Goal: Task Accomplishment & Management: Manage account settings

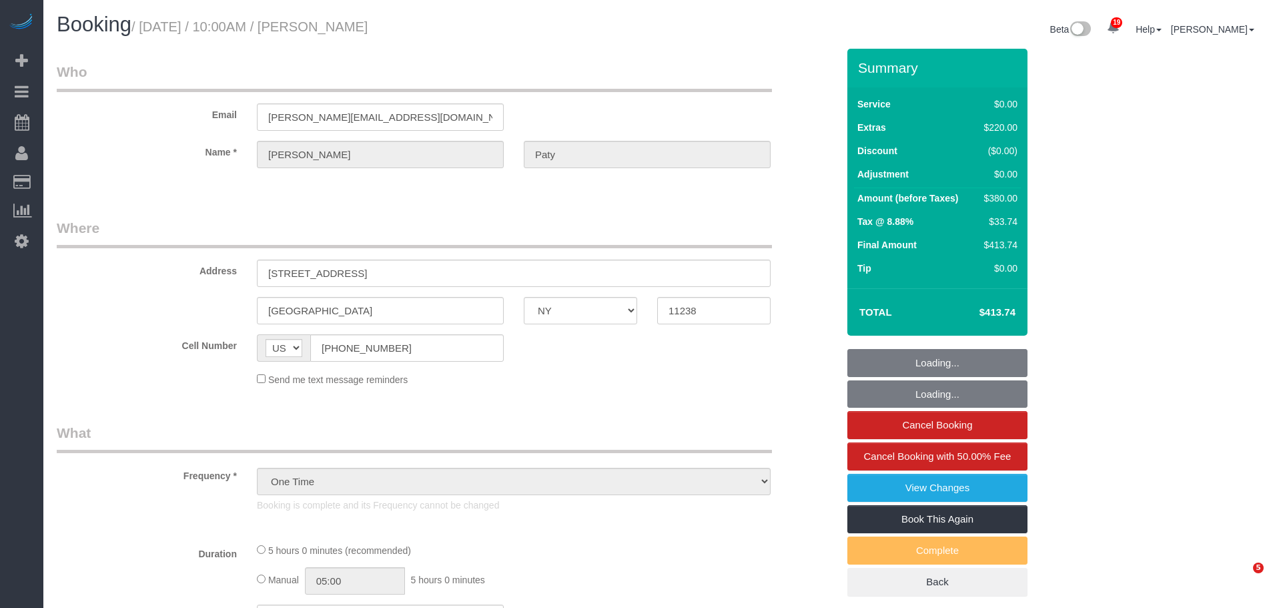
select select "NY"
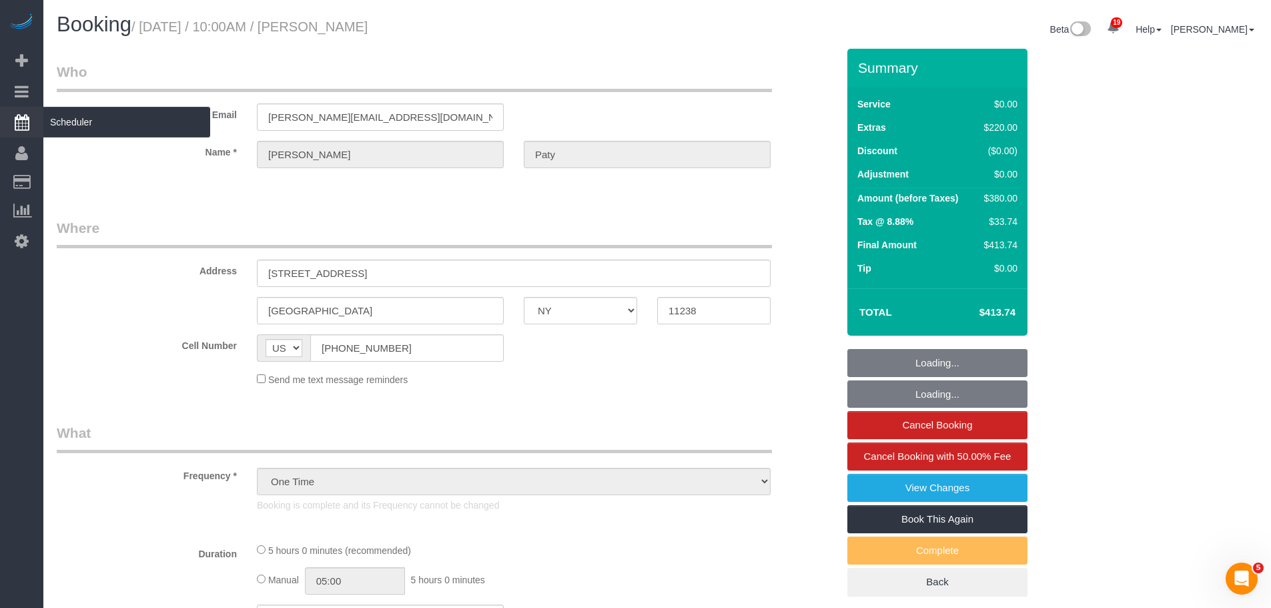
select select "string:stripe-pm_1PtyvG4VGloSiKo7BLZDAN62"
select select "spot1"
select select "1"
select select "number:89"
select select "number:90"
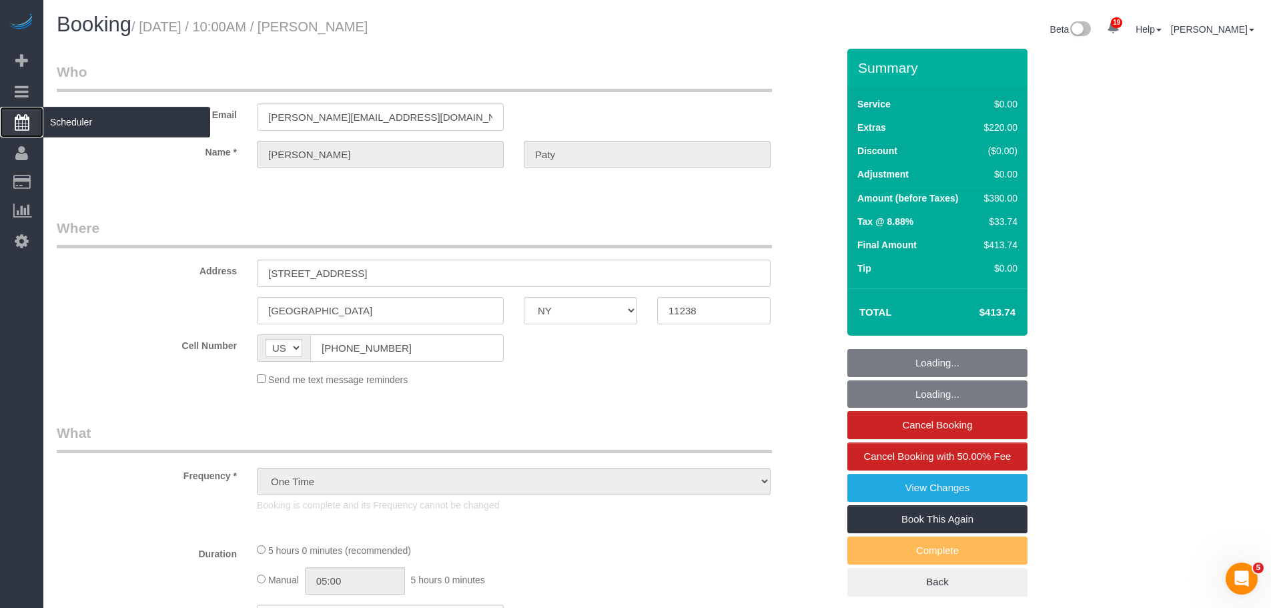
select select "number:15"
select select "number:5"
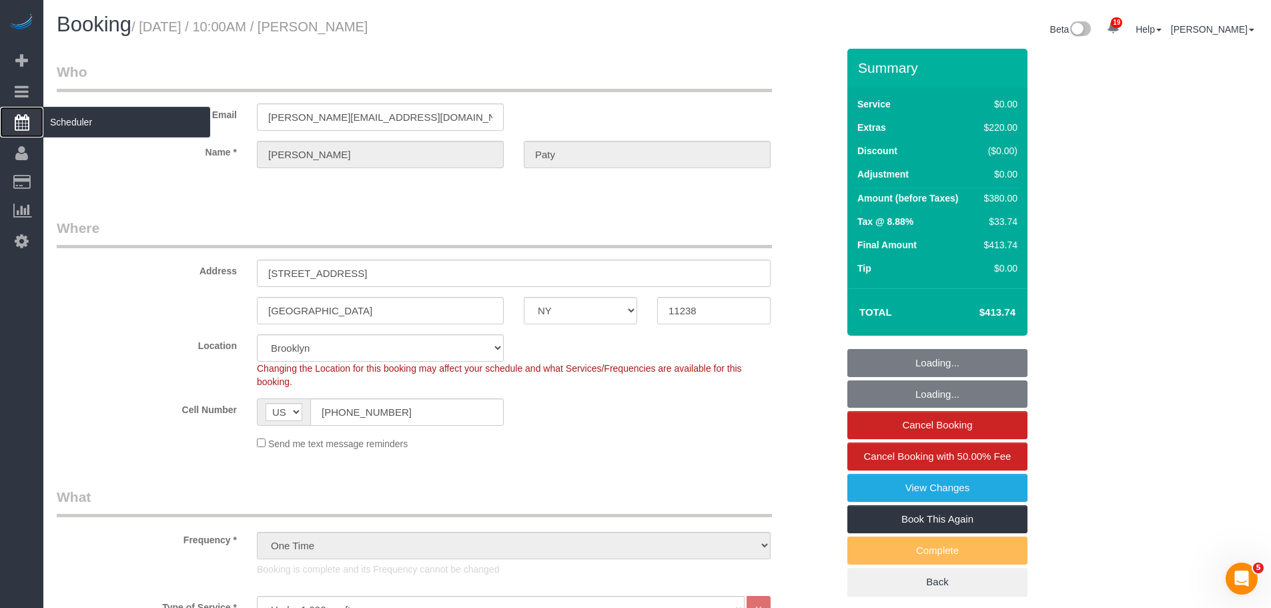
click at [121, 129] on span "Scheduler" at bounding box center [126, 122] width 167 height 31
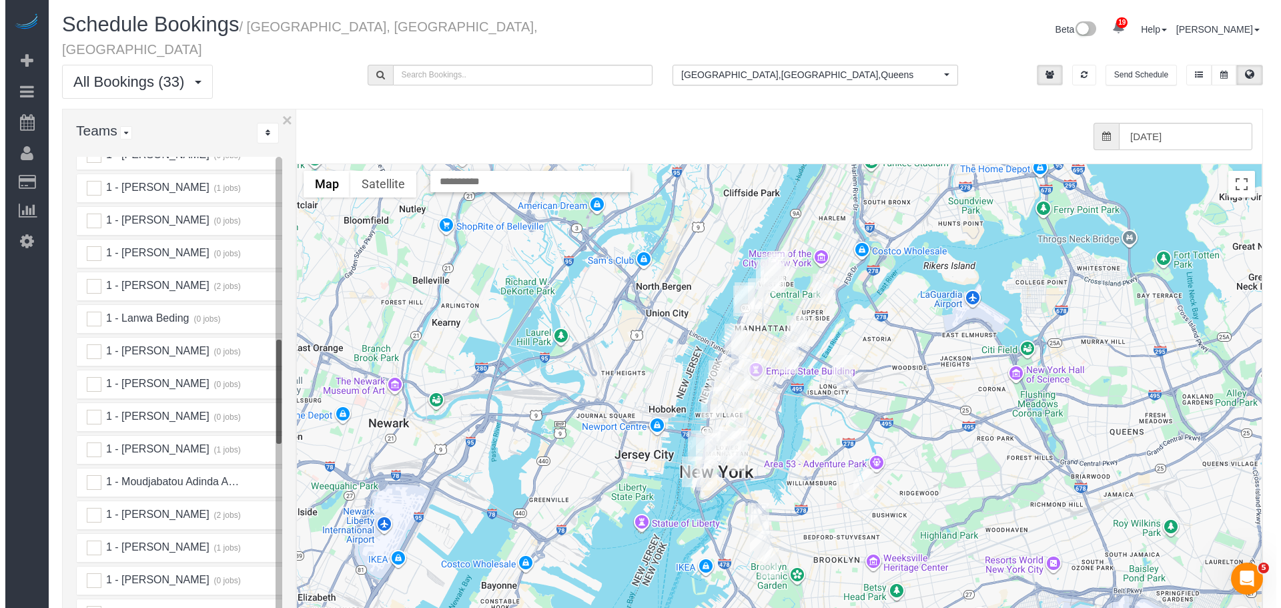
scroll to position [934, 0]
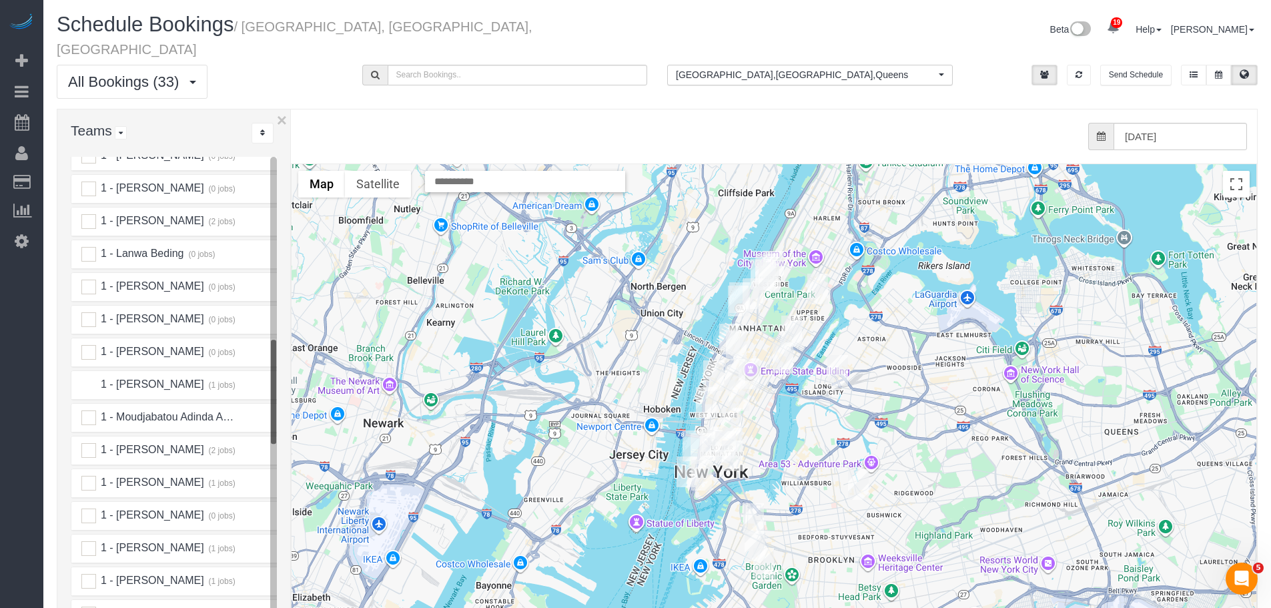
click at [88, 378] on ins at bounding box center [88, 385] width 15 height 15
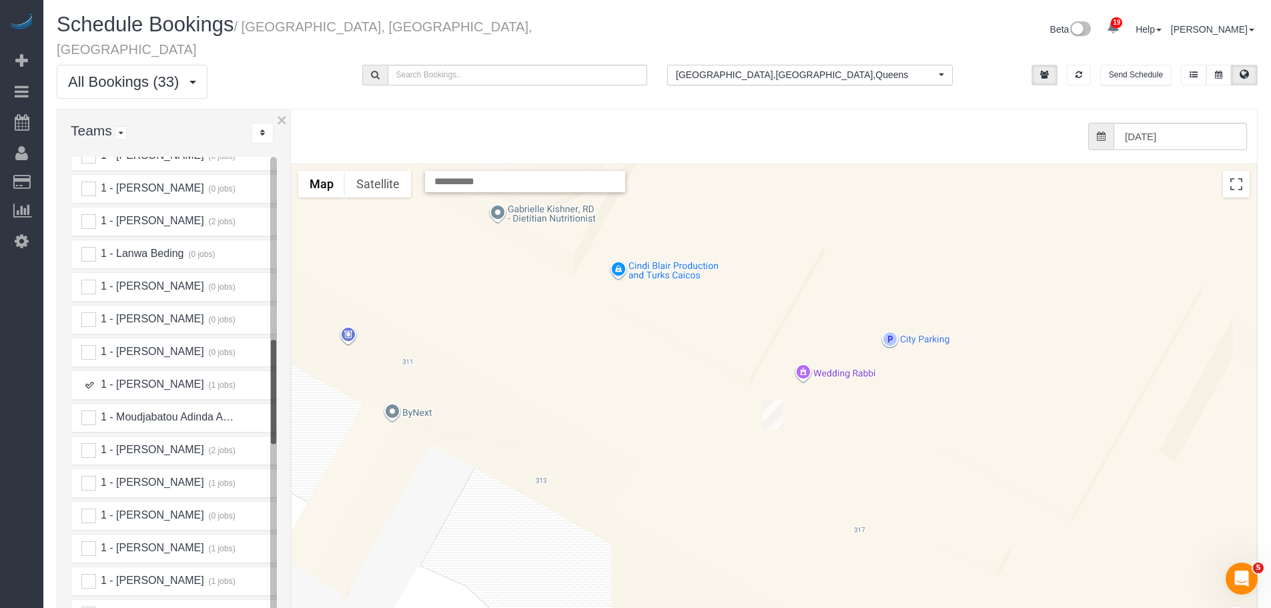
click at [769, 400] on img "09/16/2025 12:00PM - Danielle Oldham - 315 East 86th Street, Apt. 7de, New York…" at bounding box center [772, 415] width 21 height 31
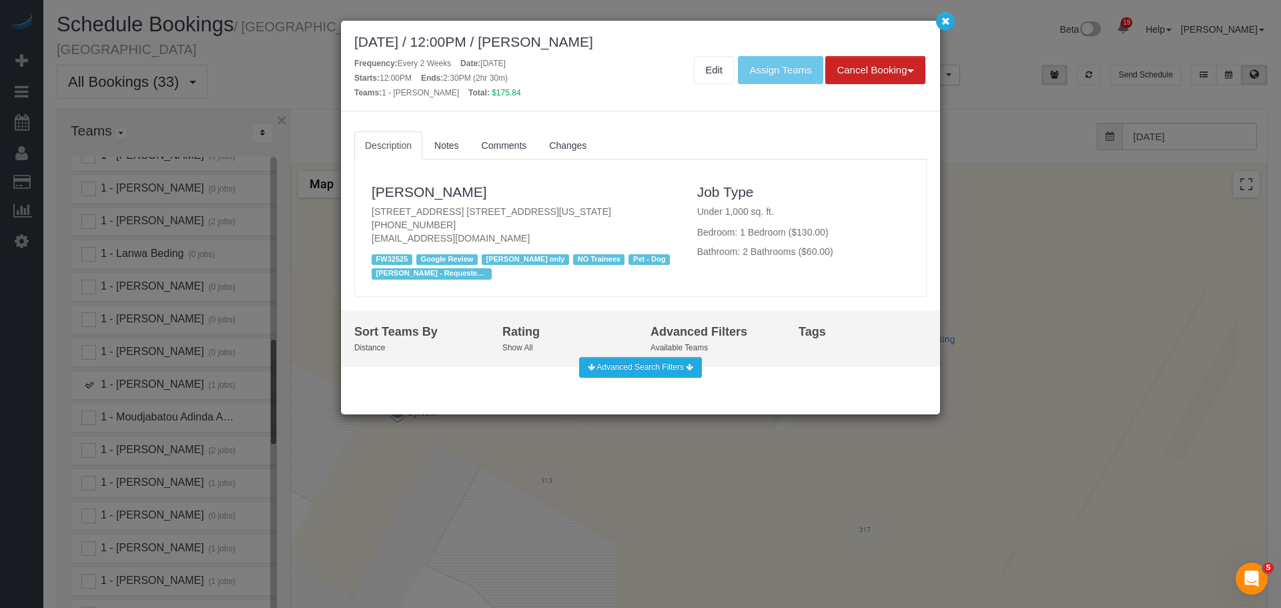
drag, startPoint x: 561, startPoint y: 44, endPoint x: 681, endPoint y: 37, distance: 120.3
click at [681, 37] on div "September 16, 2025 / 12:00PM / Danielle Oldham" at bounding box center [640, 41] width 572 height 15
copy div "[PERSON_NAME]"
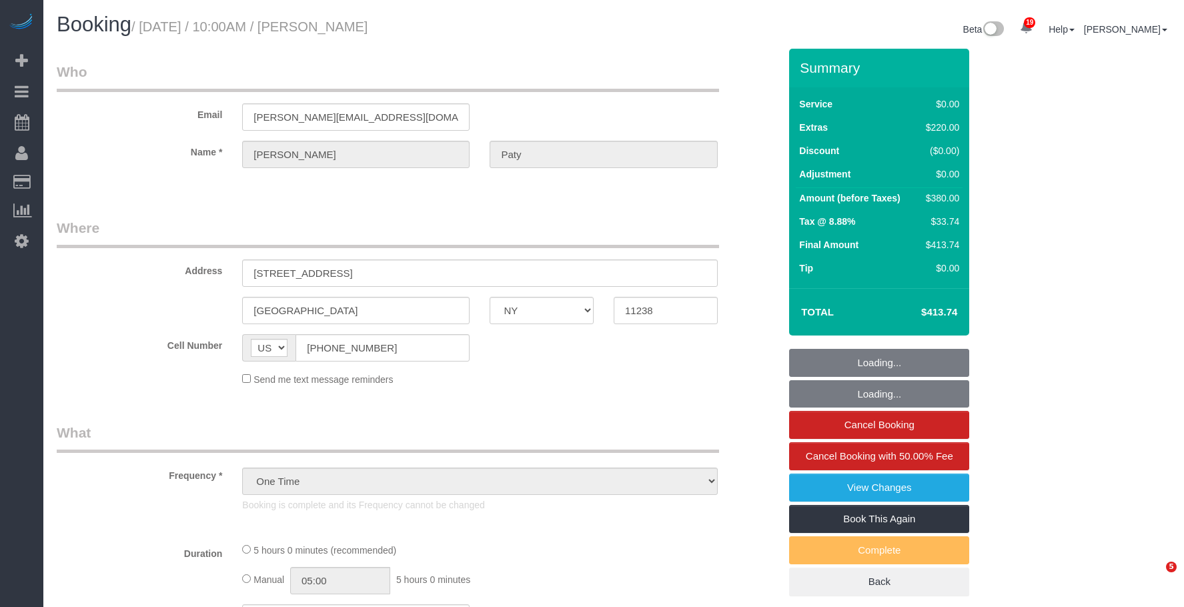
select select "NY"
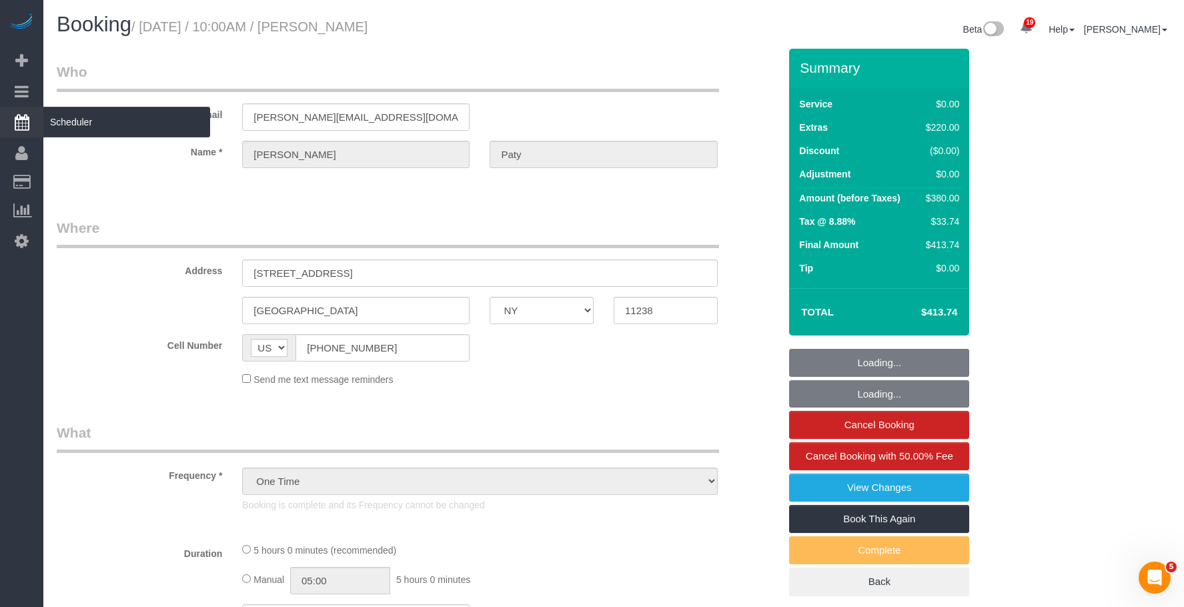
select select "string:stripe-pm_1PtyvG4VGloSiKo7BLZDAN62"
select select "1"
select select "spot1"
select select "number:89"
select select "number:90"
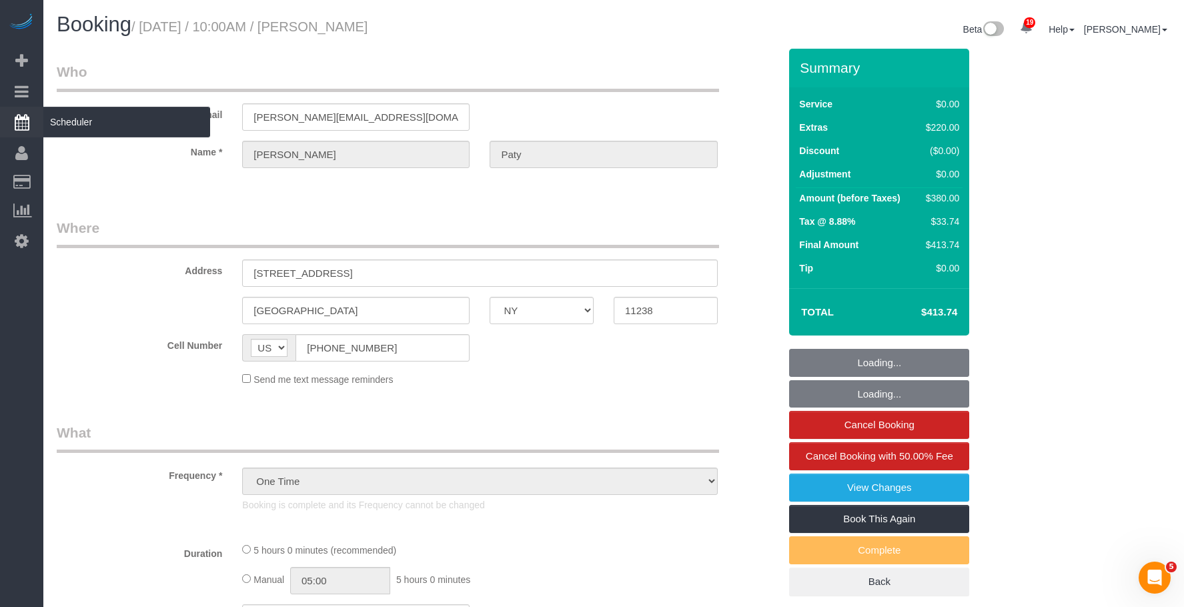
select select "number:15"
select select "number:5"
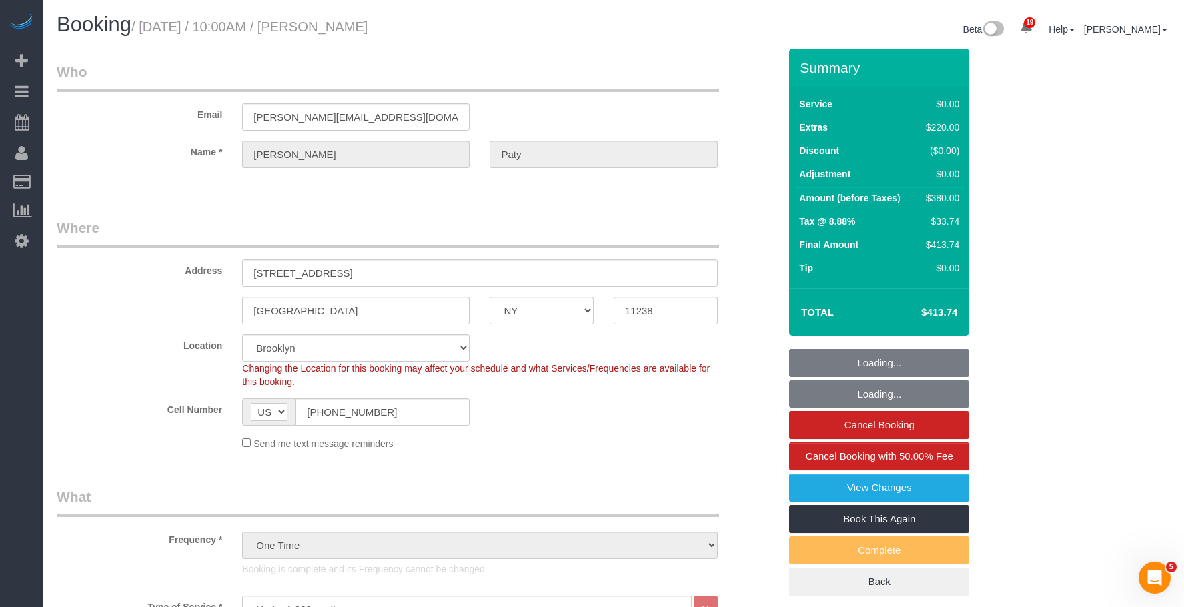
select select "object:1466"
select select "spot6"
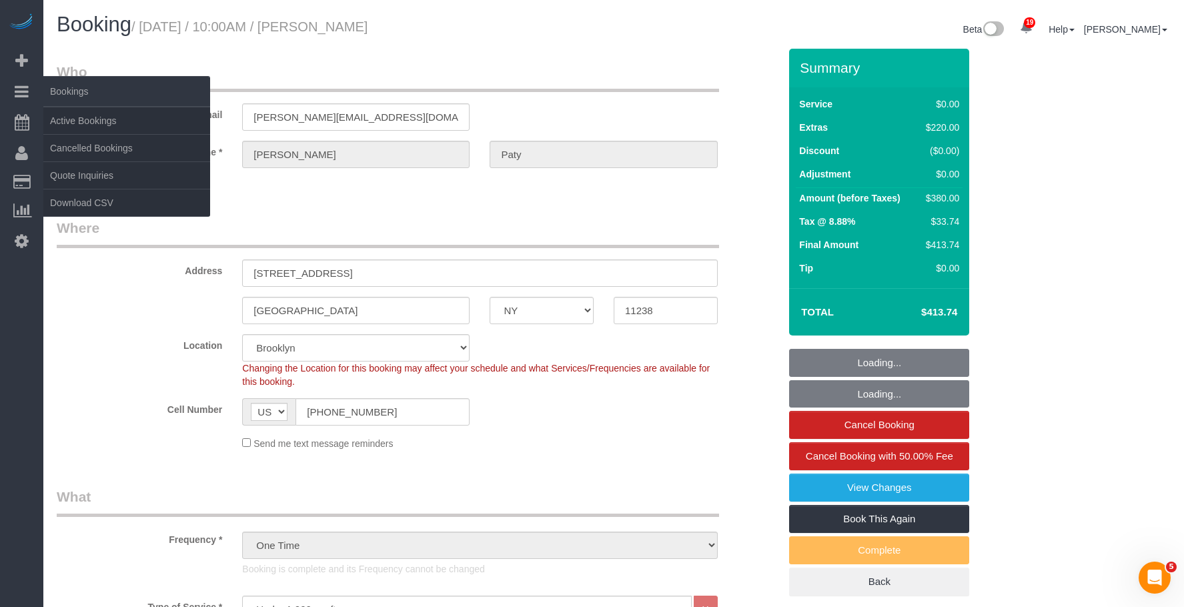
select select "1"
click at [85, 117] on link "Active Bookings" at bounding box center [126, 120] width 167 height 27
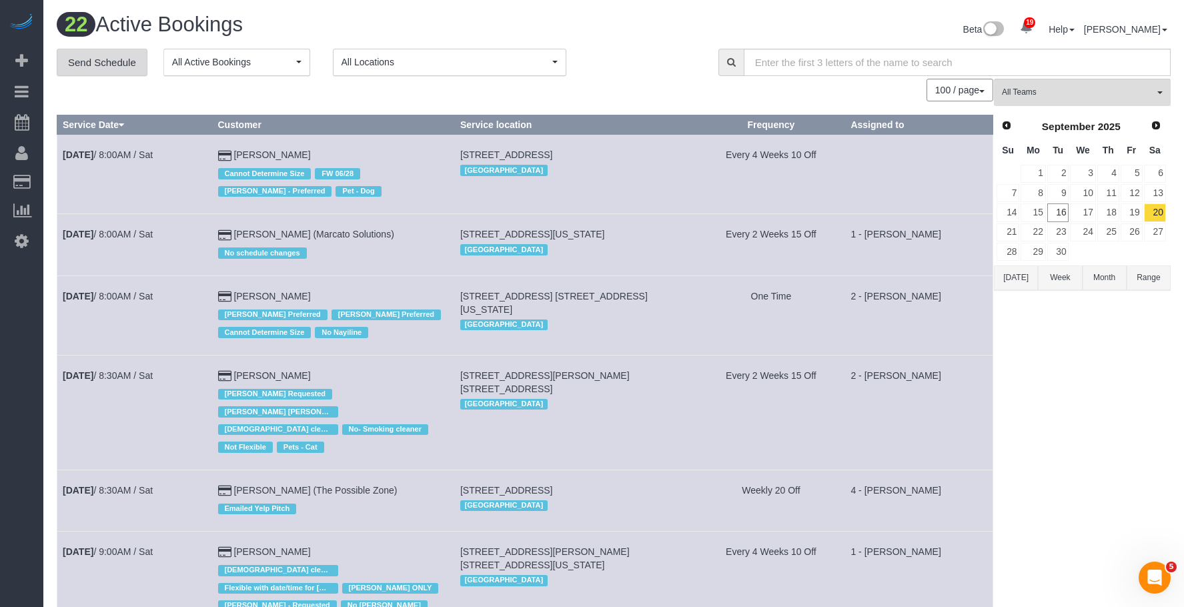
click at [131, 61] on link "Send Schedule" at bounding box center [102, 63] width 91 height 28
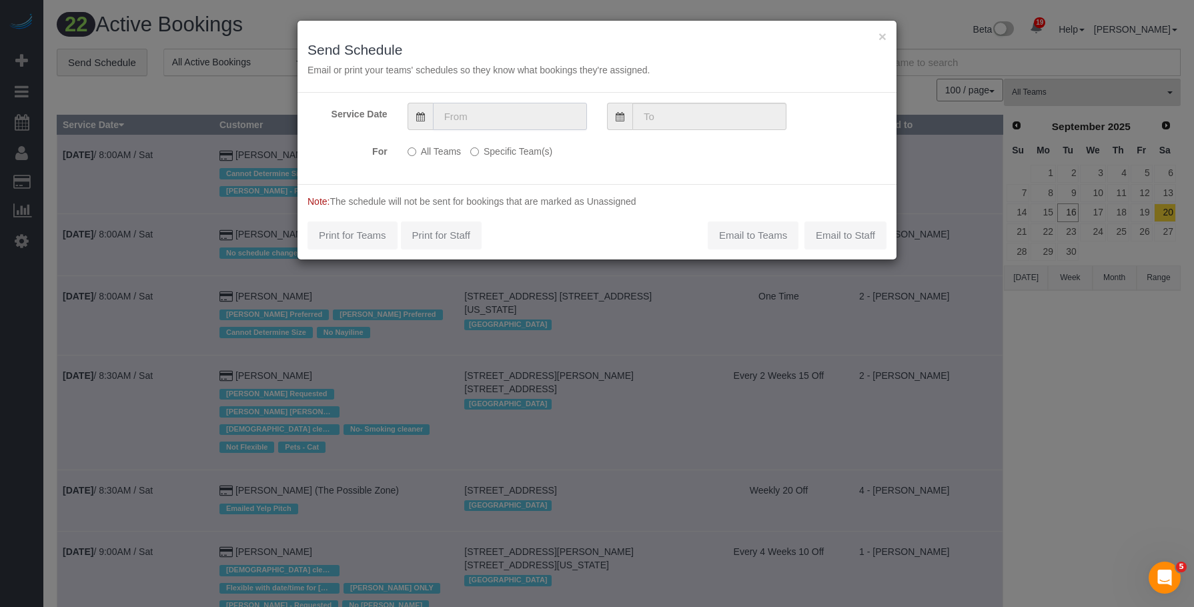
click at [526, 121] on input "text" at bounding box center [510, 116] width 154 height 27
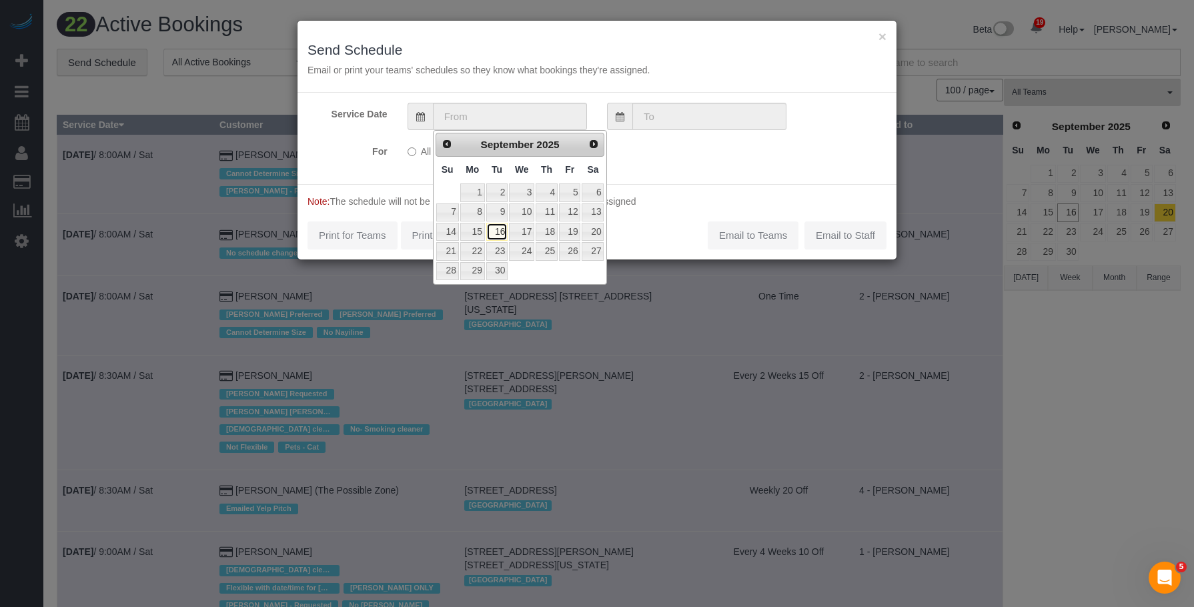
click at [493, 231] on link "16" at bounding box center [496, 232] width 21 height 18
type input "[DATE]"
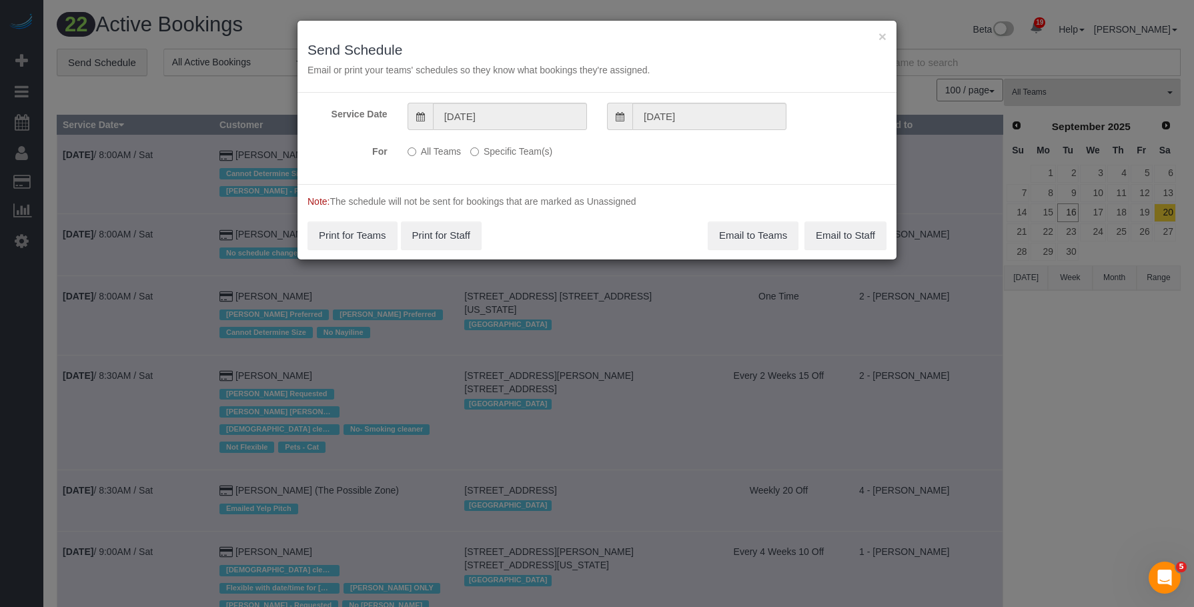
click at [527, 151] on label "Specific Team(s)" at bounding box center [511, 149] width 82 height 18
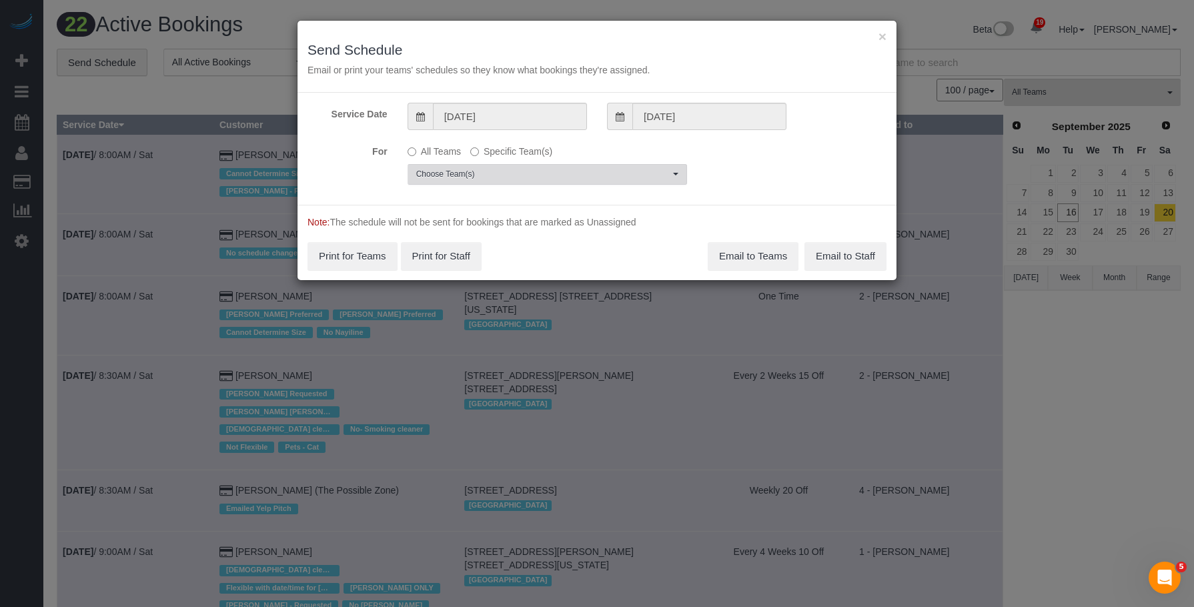
click at [600, 177] on span "Choose Team(s)" at bounding box center [542, 174] width 253 height 11
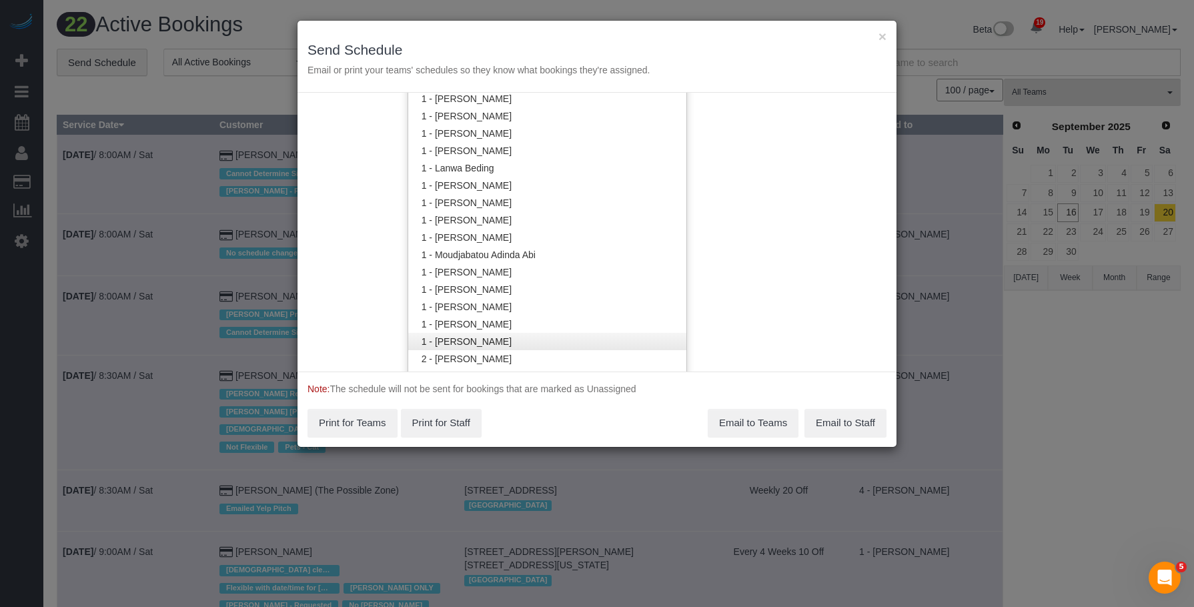
scroll to position [536, 0]
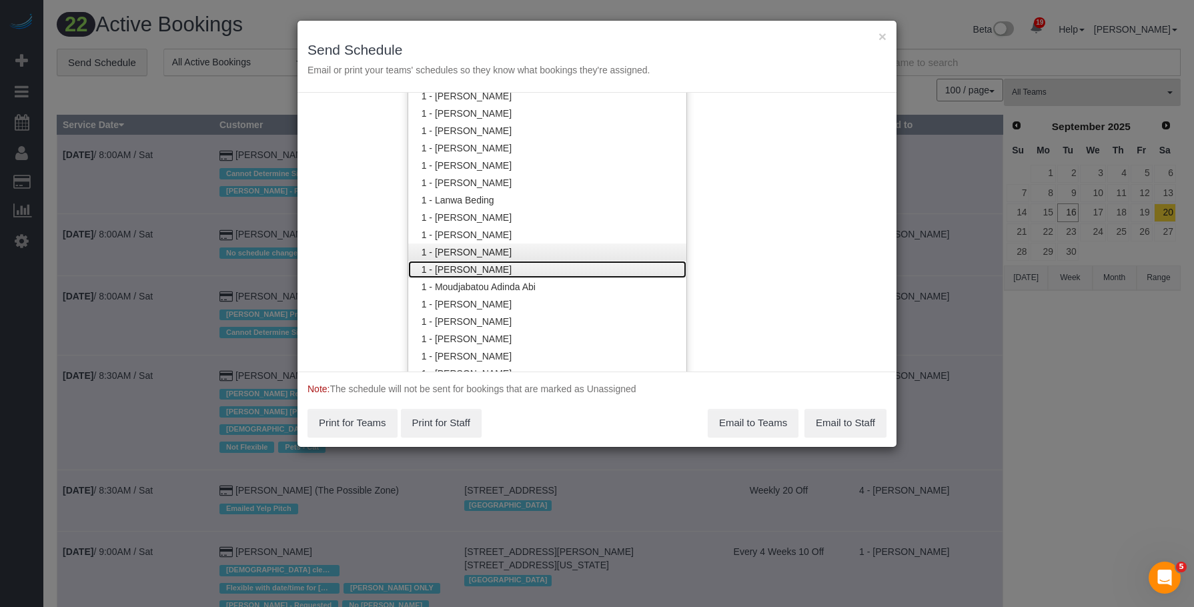
drag, startPoint x: 514, startPoint y: 268, endPoint x: 522, endPoint y: 254, distance: 15.6
click at [514, 268] on link "1 - [PERSON_NAME]" at bounding box center [547, 269] width 278 height 17
click at [605, 31] on div "× Send Schedule Email or print your teams' schedules so they know what bookings…" at bounding box center [597, 57] width 599 height 72
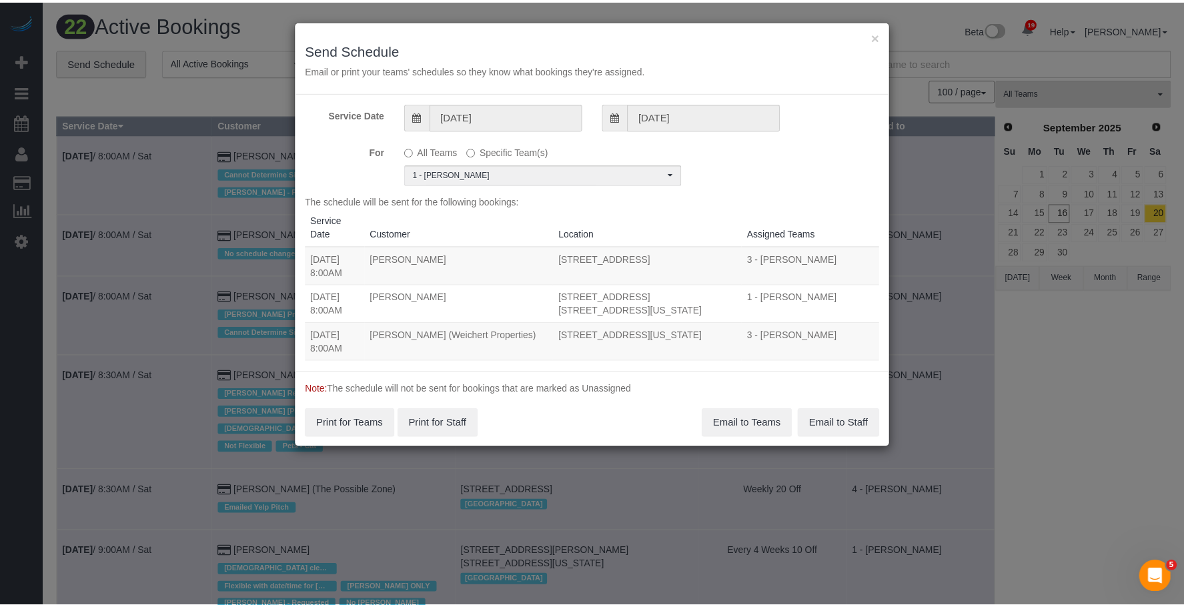
scroll to position [0, 0]
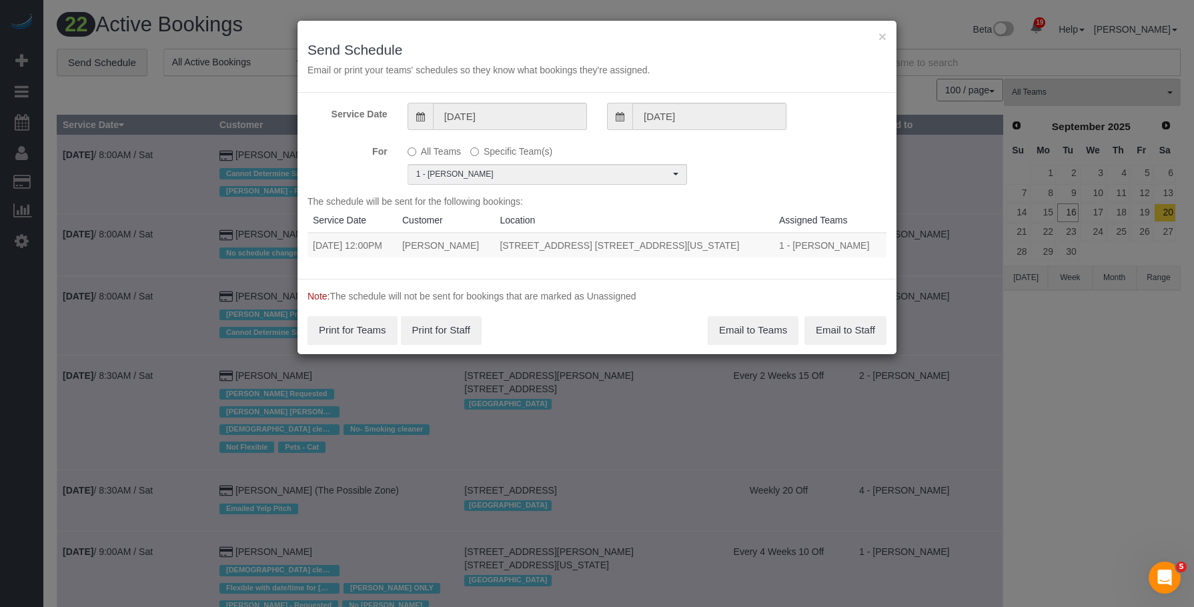
drag, startPoint x: 503, startPoint y: 246, endPoint x: 422, endPoint y: 246, distance: 81.4
click at [422, 246] on td "[PERSON_NAME]" at bounding box center [445, 245] width 97 height 25
copy td "[PERSON_NAME]"
click at [885, 35] on button "×" at bounding box center [883, 36] width 8 height 14
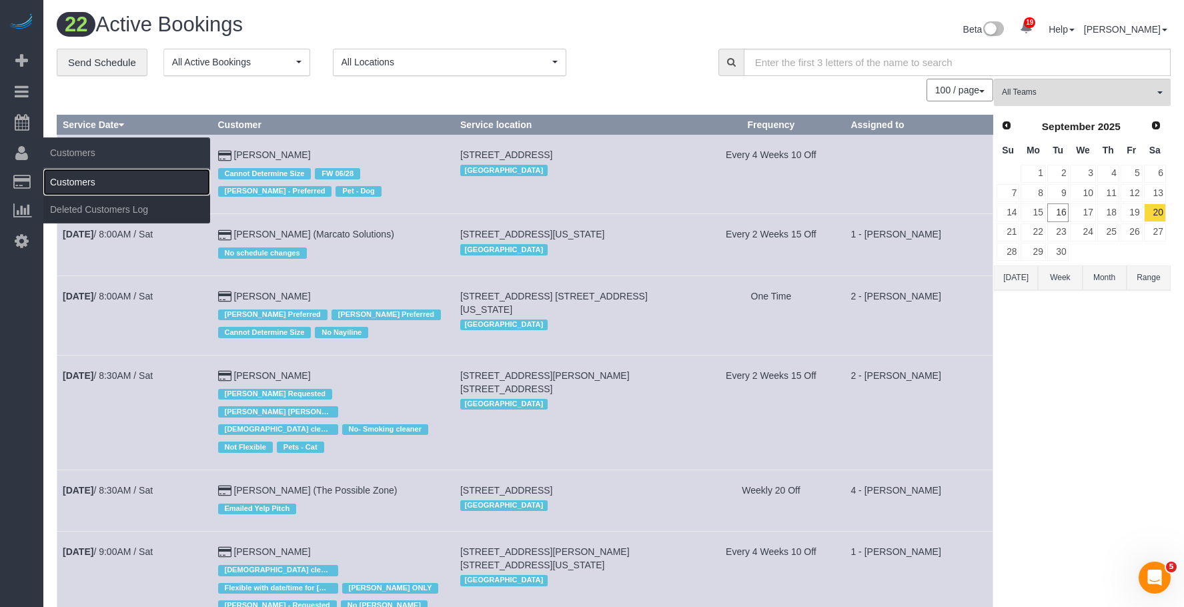
click at [94, 180] on link "Customers" at bounding box center [126, 182] width 167 height 27
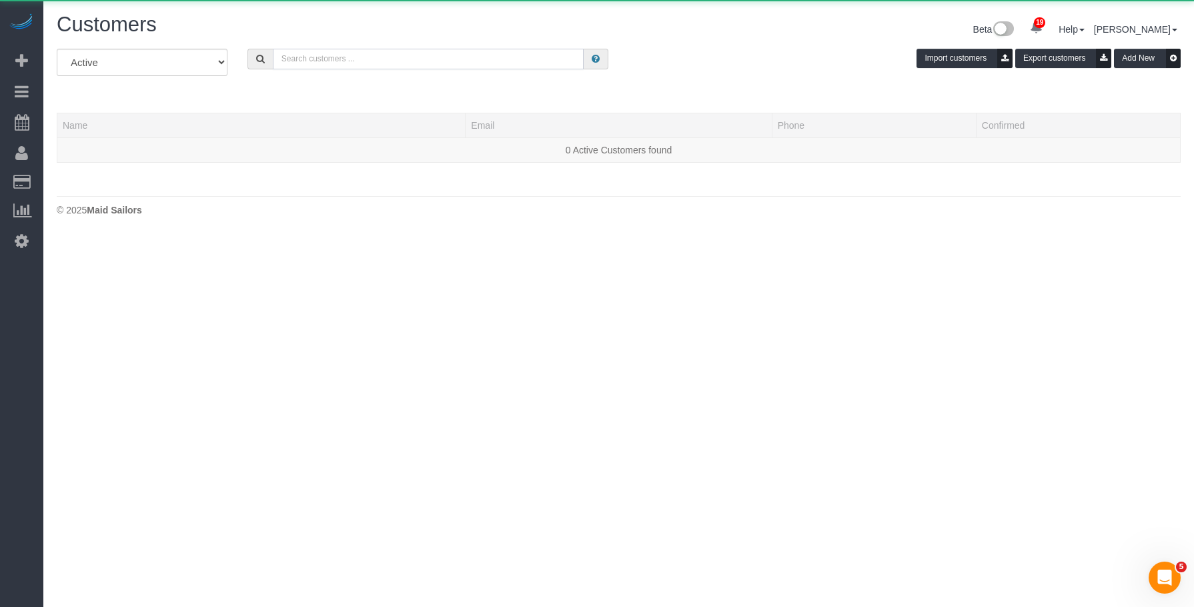
click at [469, 62] on input "text" at bounding box center [429, 59] width 312 height 21
paste input "[PERSON_NAME]"
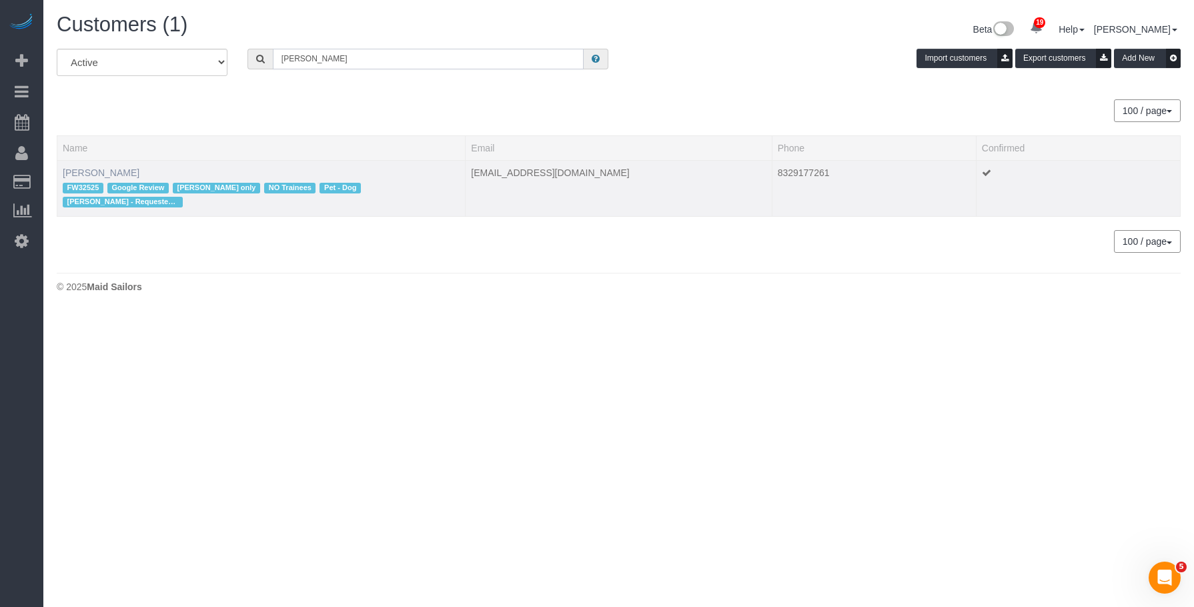
type input "[PERSON_NAME]"
click at [105, 170] on link "[PERSON_NAME]" at bounding box center [101, 172] width 77 height 11
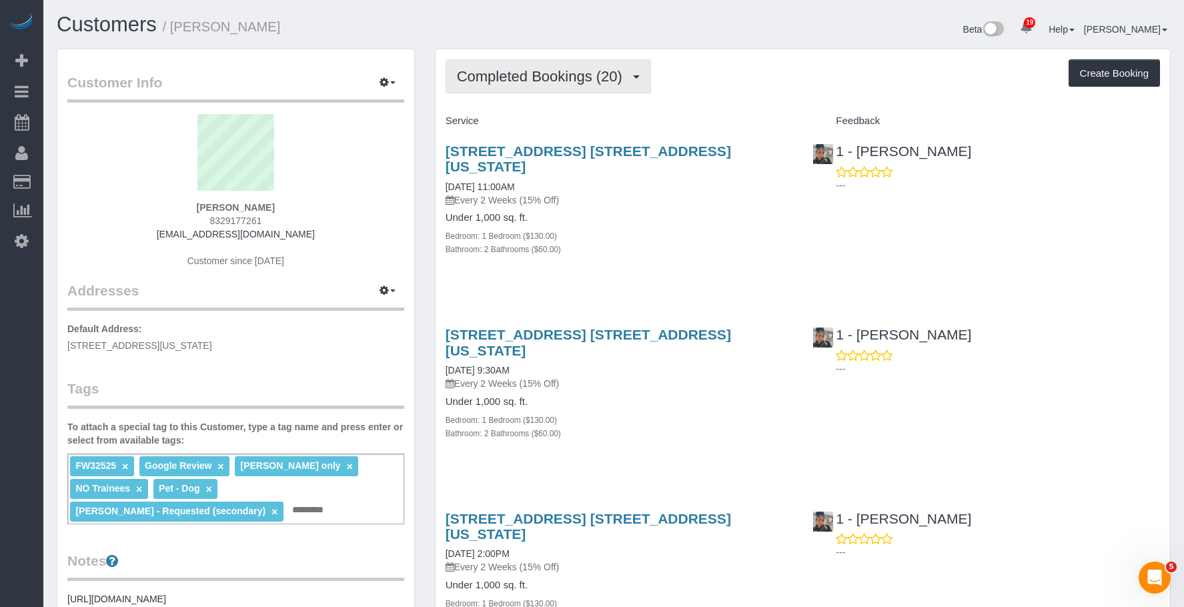
click at [547, 70] on span "Completed Bookings (20)" at bounding box center [543, 76] width 172 height 17
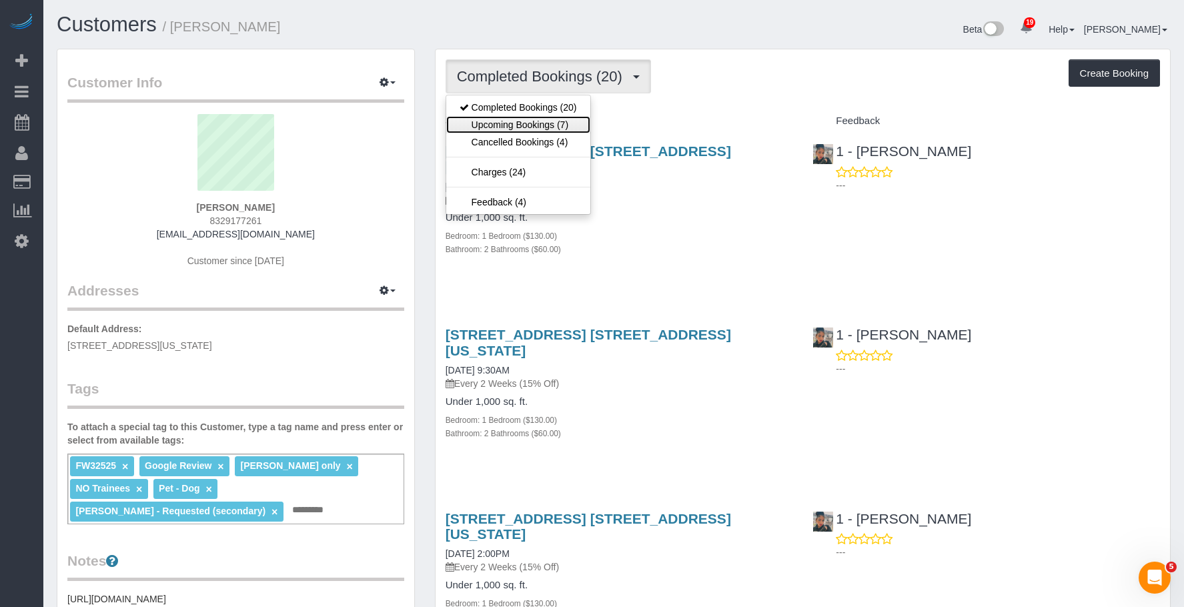
drag, startPoint x: 537, startPoint y: 123, endPoint x: 671, endPoint y: 140, distance: 135.2
click at [537, 123] on link "Upcoming Bookings (7)" at bounding box center [518, 124] width 144 height 17
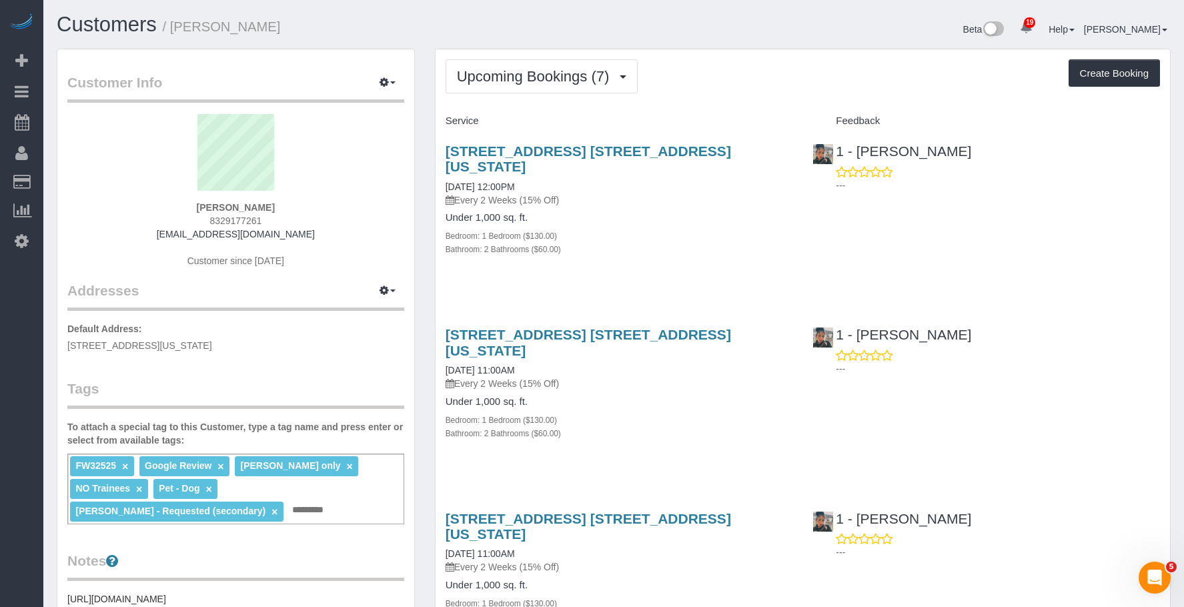
click at [195, 19] on small "/ Danielle Oldham" at bounding box center [222, 26] width 118 height 15
copy small "[PERSON_NAME]"
click at [521, 76] on span "Upcoming Bookings (7)" at bounding box center [536, 76] width 159 height 17
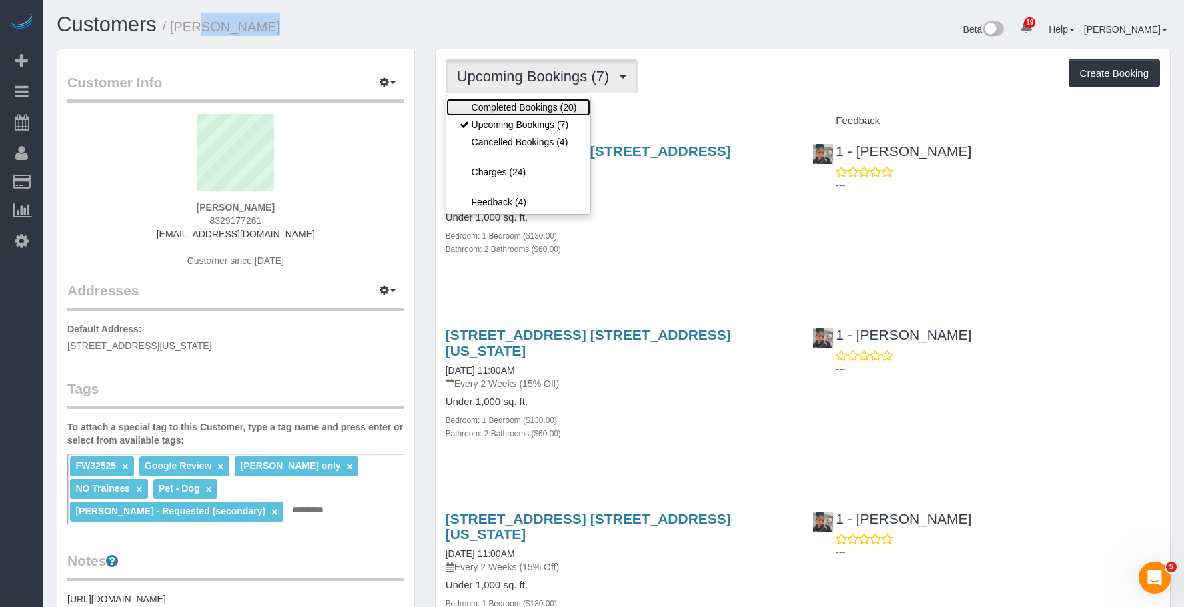
click at [506, 99] on link "Completed Bookings (20)" at bounding box center [518, 107] width 144 height 17
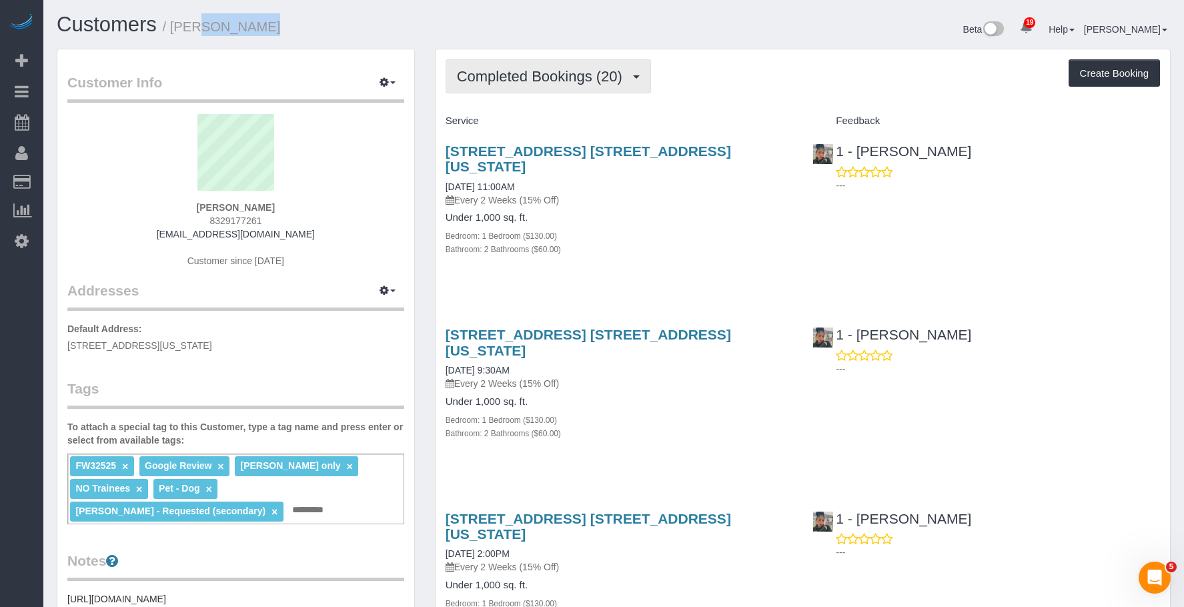
drag, startPoint x: 508, startPoint y: 77, endPoint x: 508, endPoint y: 84, distance: 7.3
click at [508, 77] on span "Completed Bookings (20)" at bounding box center [543, 76] width 172 height 17
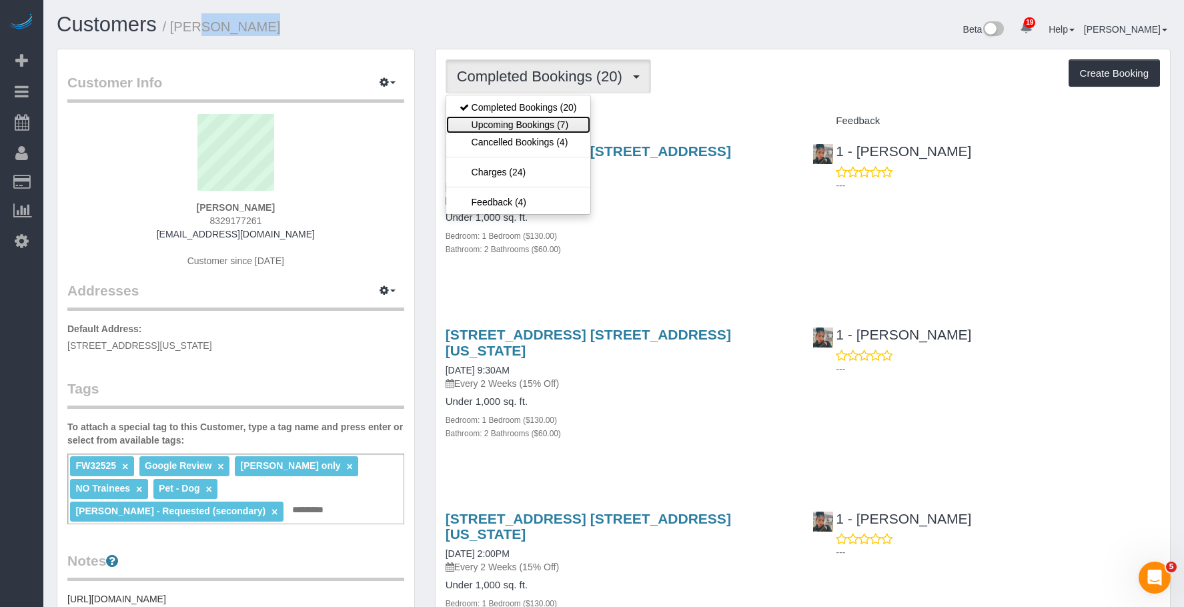
click at [539, 121] on link "Upcoming Bookings (7)" at bounding box center [518, 124] width 144 height 17
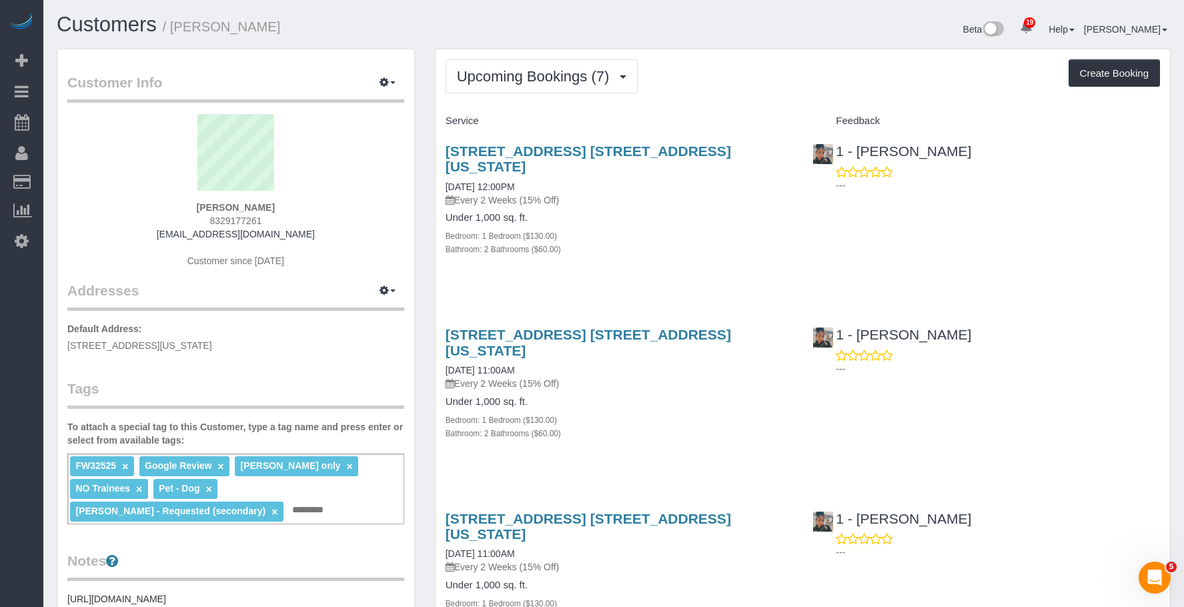
click at [783, 242] on div "Bathroom: 2 Bathrooms ($60.00)" at bounding box center [620, 248] width 348 height 13
drag, startPoint x: 710, startPoint y: 45, endPoint x: 730, endPoint y: 85, distance: 44.7
click at [710, 45] on div "Beta 19 Your Notifications You have 0 alerts × You have 1 to charge for 09/15/2…" at bounding box center [897, 30] width 567 height 35
click at [690, 242] on div "Bathroom: 2 Bathrooms ($60.00)" at bounding box center [620, 248] width 348 height 13
drag, startPoint x: 173, startPoint y: 27, endPoint x: 320, endPoint y: 29, distance: 146.1
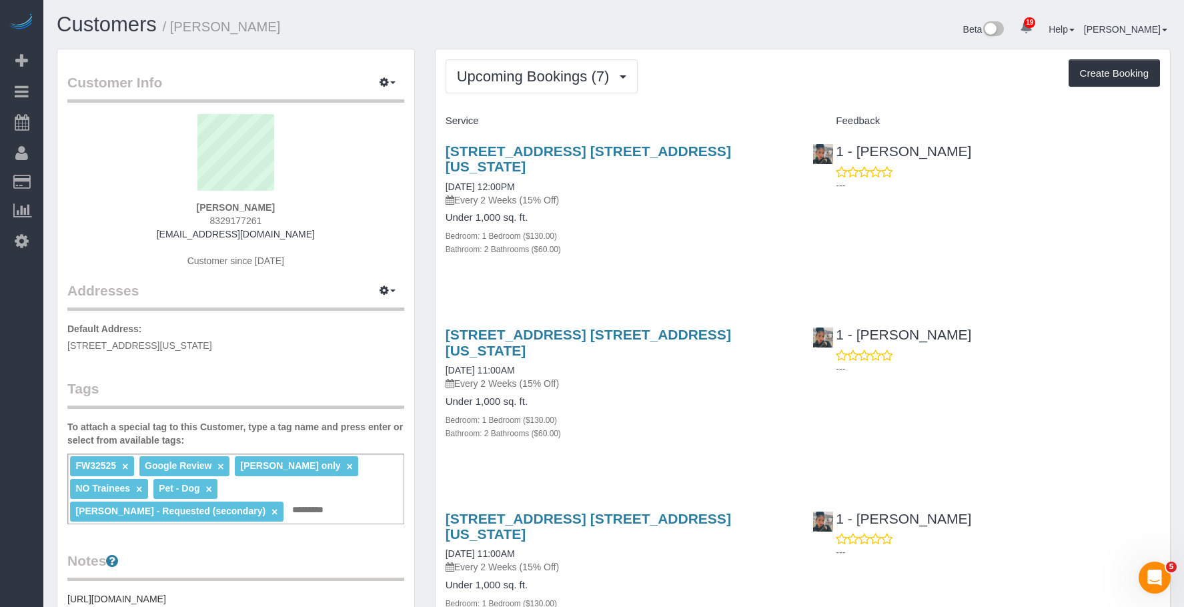
click at [320, 29] on h1 "Customers / Danielle Oldham" at bounding box center [330, 24] width 547 height 23
copy small "[PERSON_NAME]"
click at [519, 79] on span "Upcoming Bookings (7)" at bounding box center [536, 76] width 159 height 17
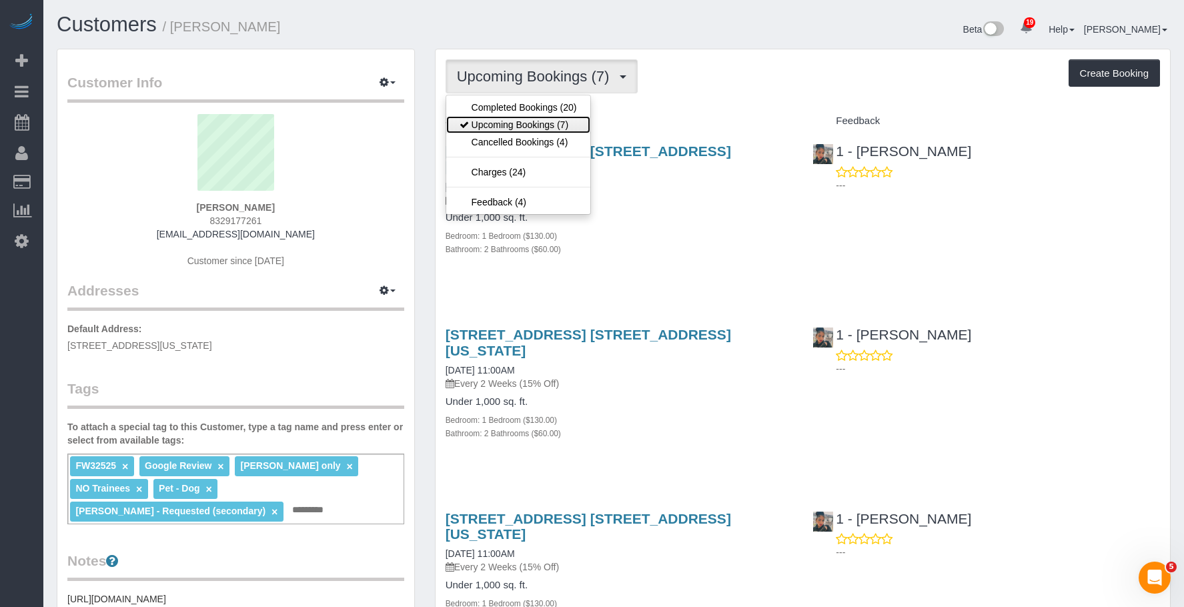
drag, startPoint x: 508, startPoint y: 130, endPoint x: 522, endPoint y: 124, distance: 14.6
click at [508, 130] on link "Upcoming Bookings (7)" at bounding box center [518, 124] width 144 height 17
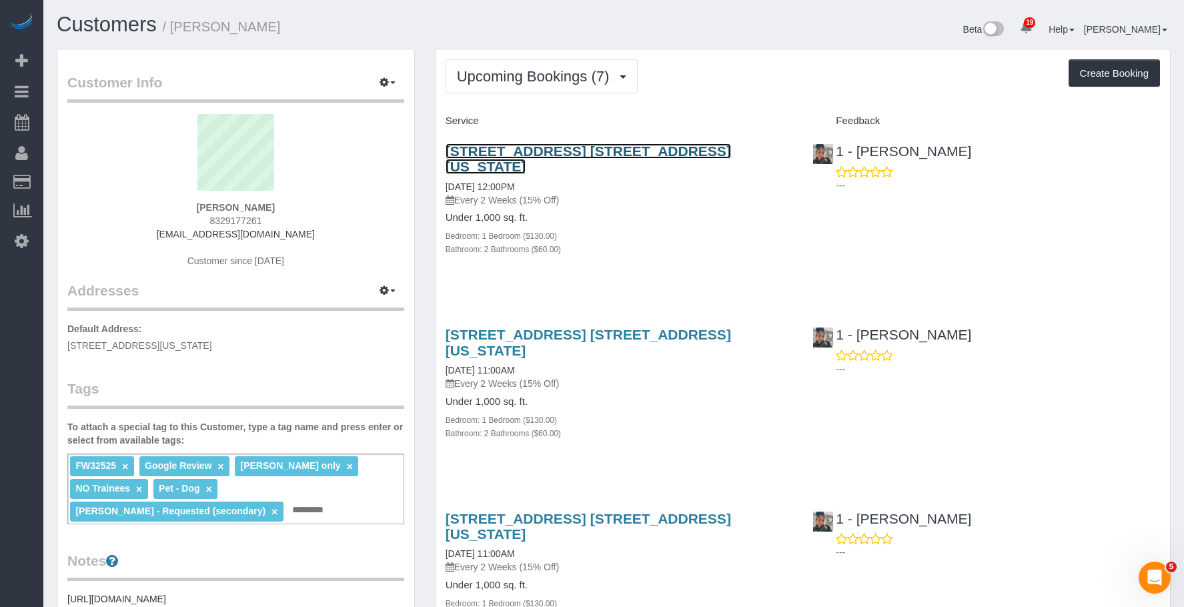
click at [477, 149] on link "[STREET_ADDRESS] [STREET_ADDRESS][US_STATE]" at bounding box center [589, 158] width 286 height 31
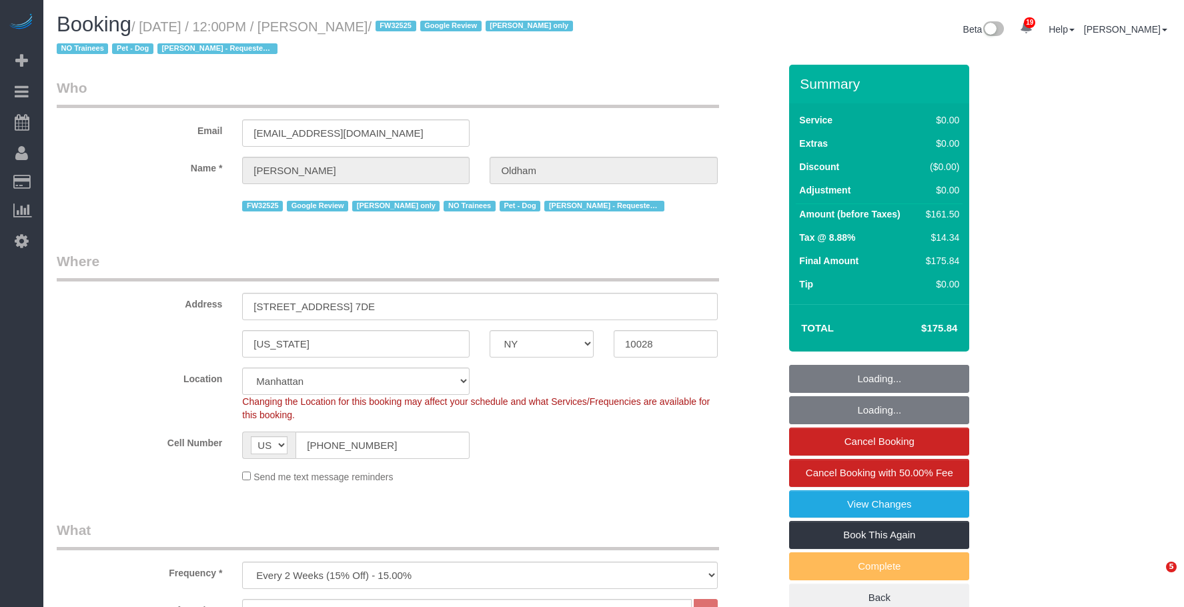
select select "NY"
select select "1"
select select "2"
select select "string:stripe-pm_1RpamA4VGloSiKo7q68HlToq"
select select "number:89"
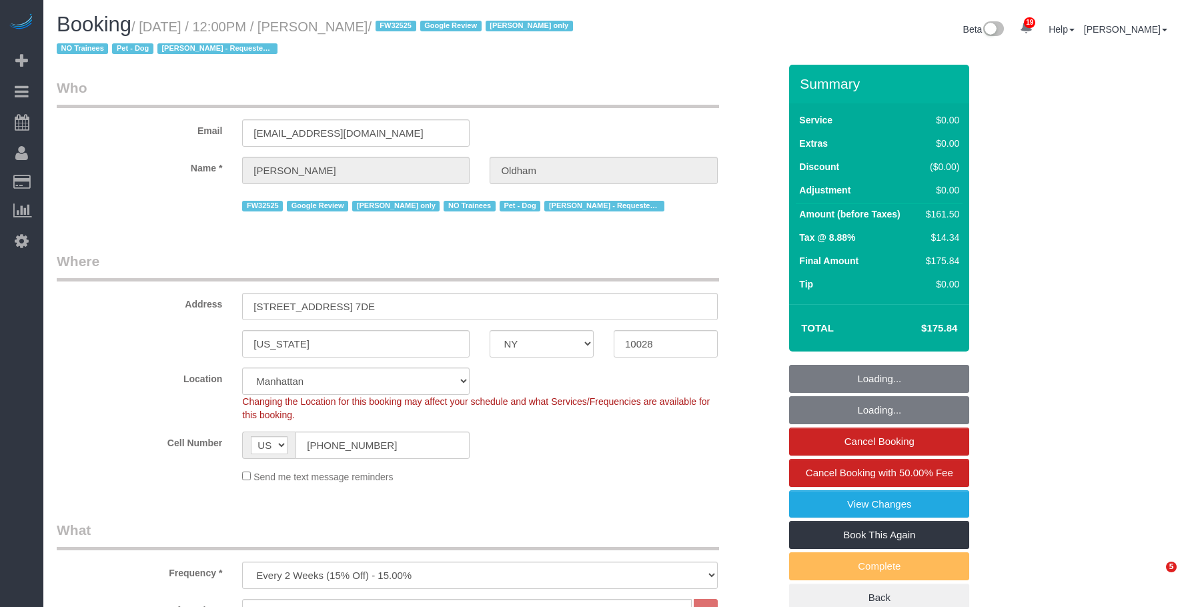
select select "number:90"
select select "number:13"
select select "number:5"
select select "object:1536"
select select "spot49"
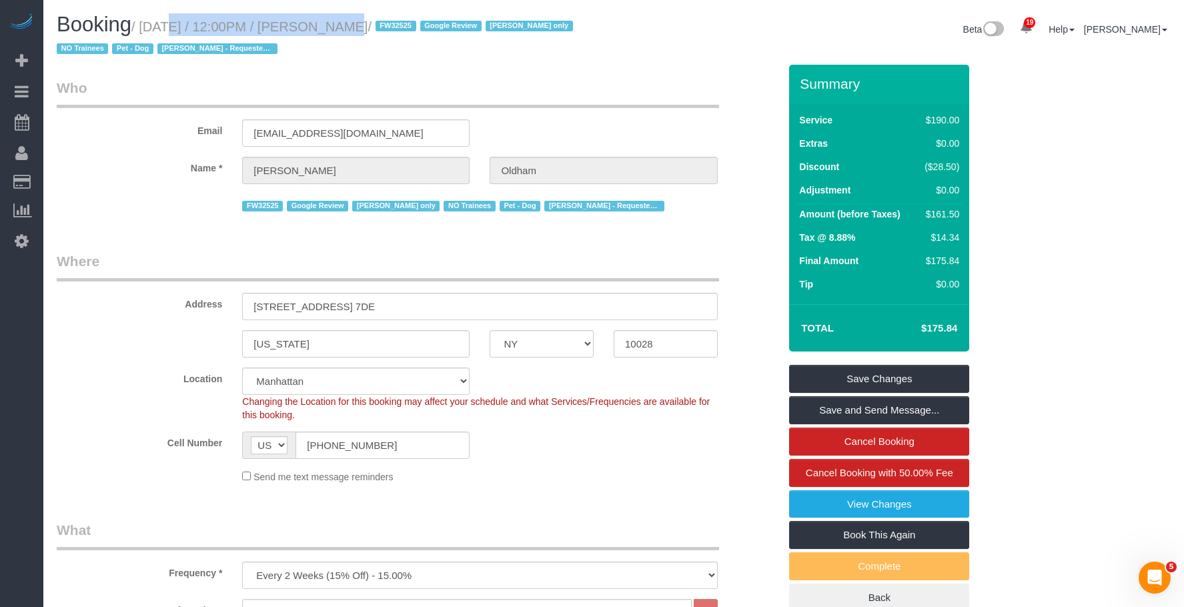
drag, startPoint x: 146, startPoint y: 23, endPoint x: 328, endPoint y: 23, distance: 182.1
click at [321, 23] on small "/ [DATE] / 12:00PM / [PERSON_NAME] / FW32525 Google Review [PERSON_NAME] only N…" at bounding box center [317, 37] width 520 height 37
click at [386, 26] on small "/ [DATE] / 12:00PM / [PERSON_NAME] / FW32525 Google Review [PERSON_NAME] only N…" at bounding box center [317, 37] width 520 height 37
drag, startPoint x: 343, startPoint y: 25, endPoint x: 389, endPoint y: 3, distance: 51.3
click at [444, 22] on small "/ [DATE] / 12:00PM / [PERSON_NAME] / FW32525 Google Review [PERSON_NAME] only N…" at bounding box center [317, 37] width 520 height 37
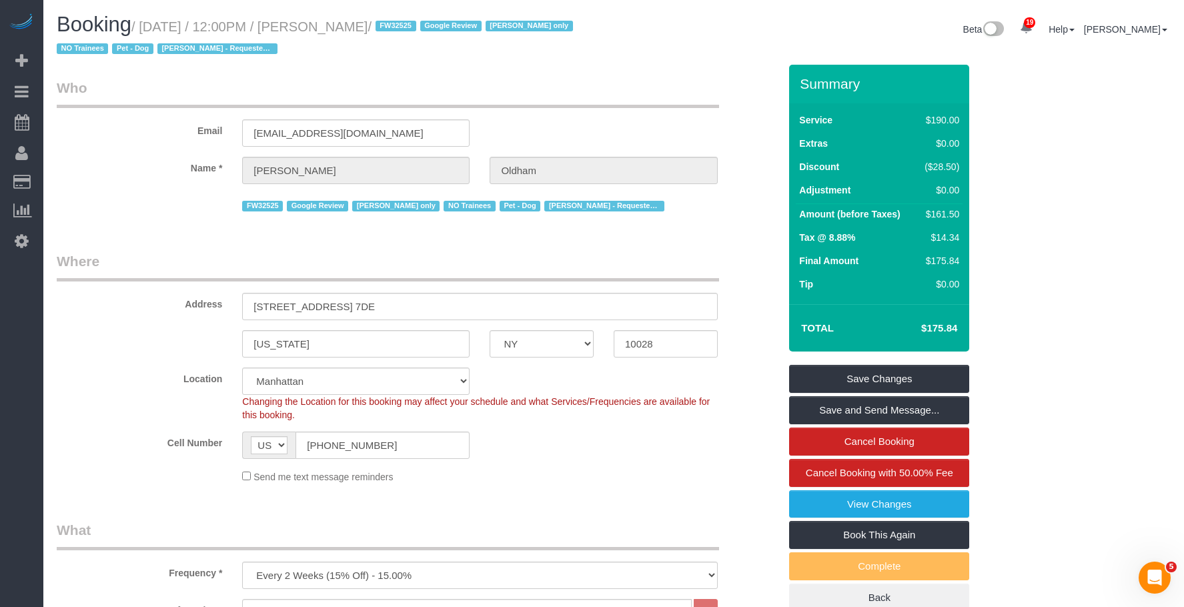
copy small "[PERSON_NAME]"
drag, startPoint x: 146, startPoint y: 26, endPoint x: 532, endPoint y: 39, distance: 386.5
click at [445, 25] on small "/ [DATE] / 12:00PM / [PERSON_NAME] / FW32525 Google Review [PERSON_NAME] only N…" at bounding box center [317, 37] width 520 height 37
copy small "[DATE] / 12:00PM / [PERSON_NAME]"
drag, startPoint x: 684, startPoint y: 70, endPoint x: 694, endPoint y: 62, distance: 12.8
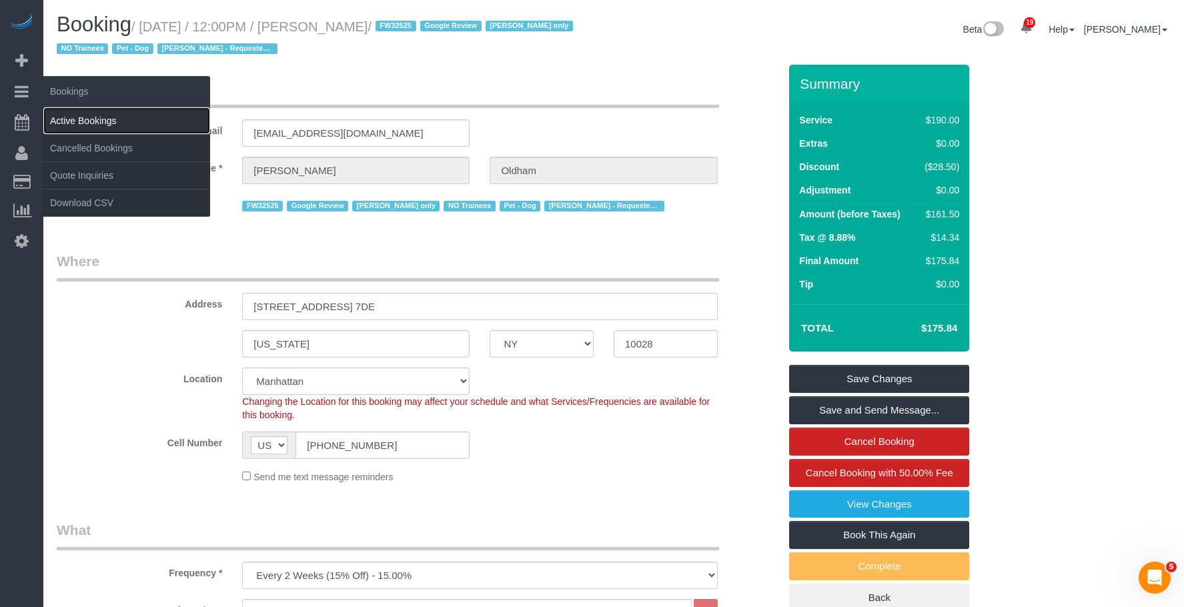
click at [117, 120] on link "Active Bookings" at bounding box center [126, 120] width 167 height 27
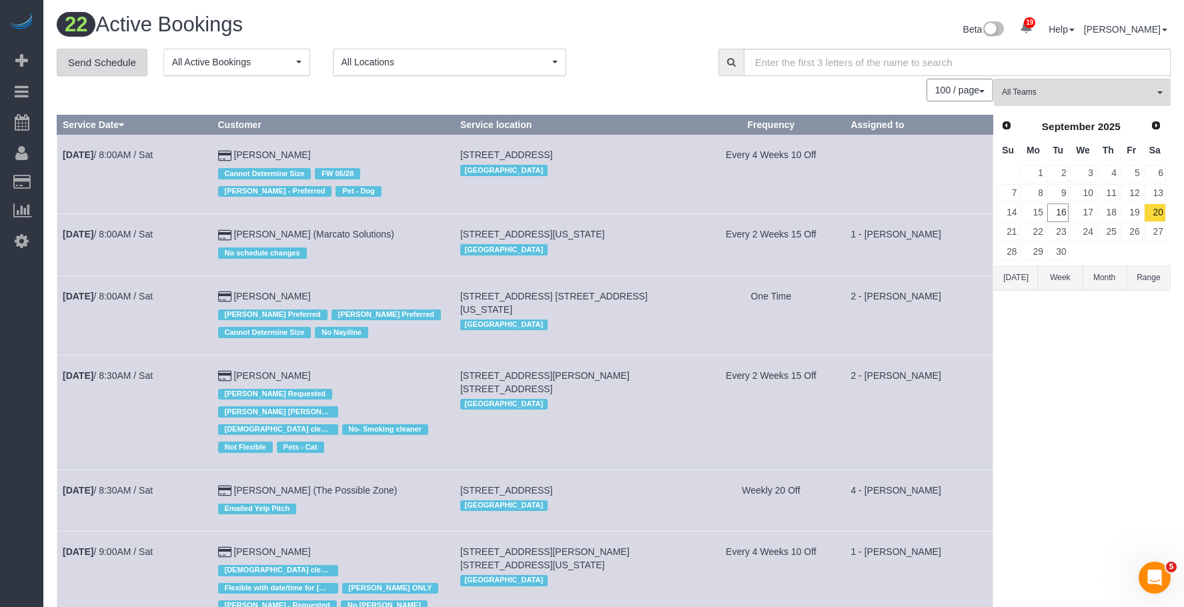
click at [116, 56] on link "Send Schedule" at bounding box center [102, 63] width 91 height 28
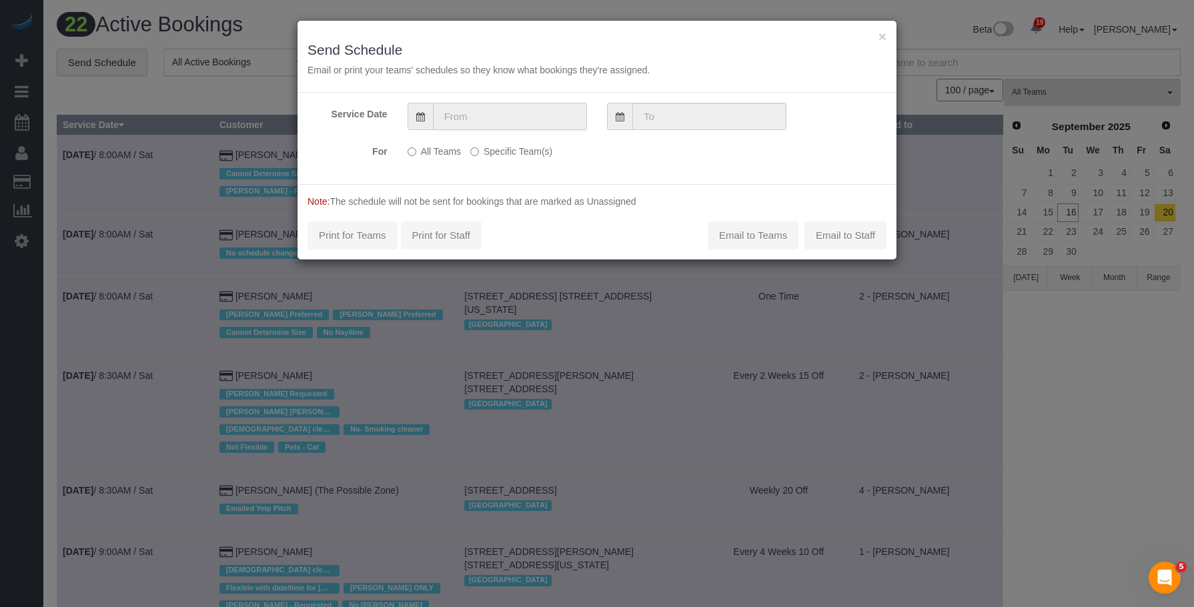
click at [550, 115] on input "text" at bounding box center [510, 116] width 154 height 27
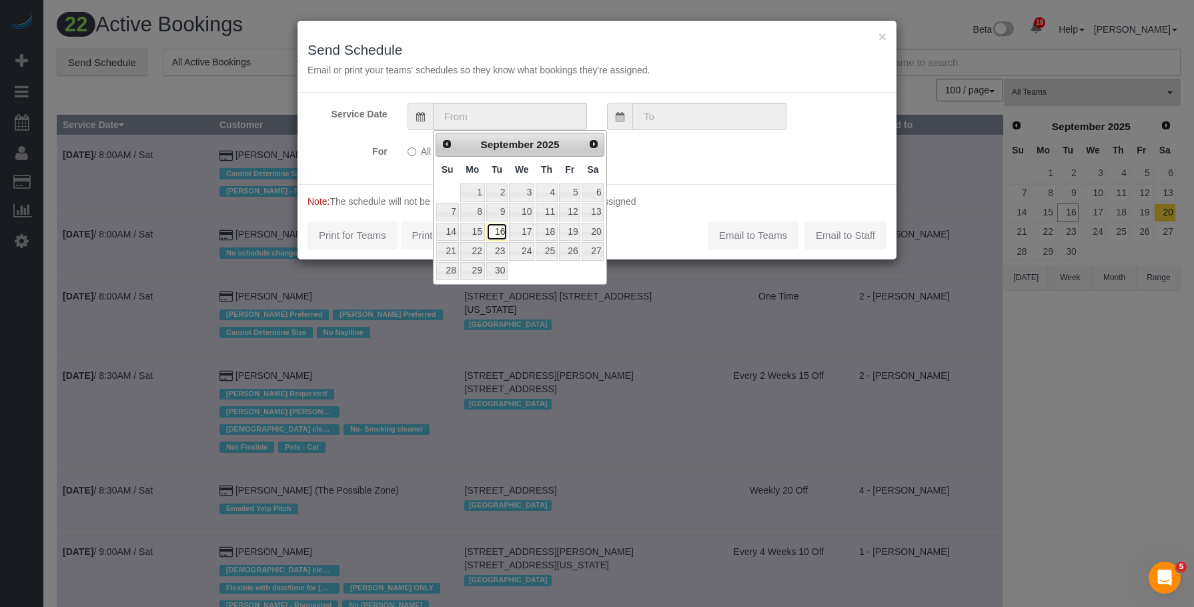
click at [491, 232] on link "16" at bounding box center [496, 232] width 21 height 18
type input "[DATE]"
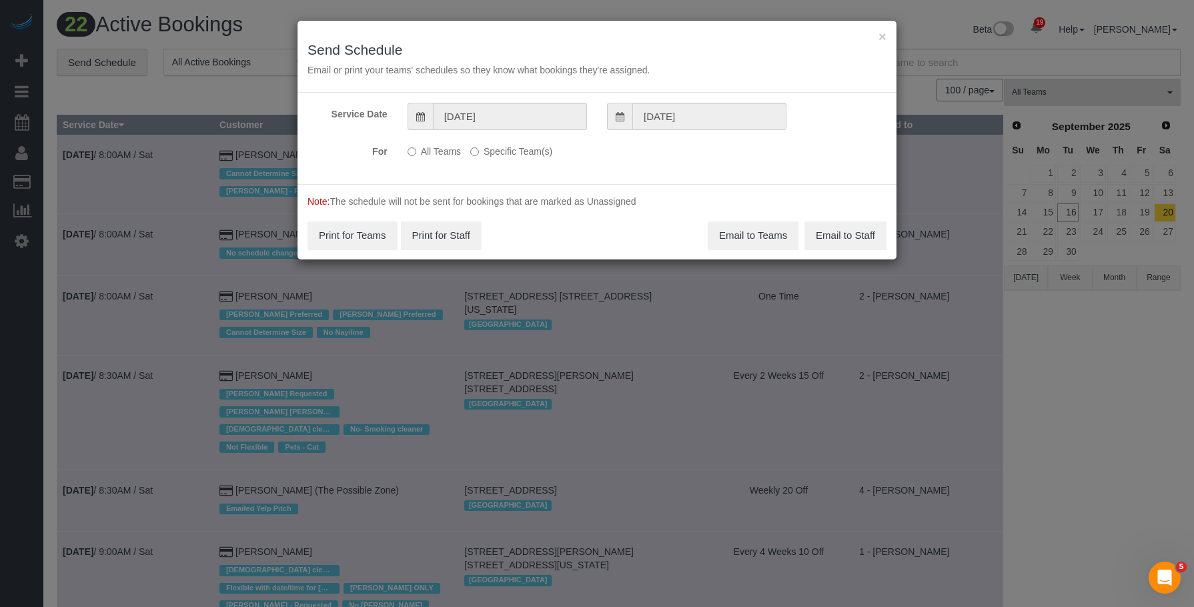
click at [534, 148] on label "Specific Team(s)" at bounding box center [511, 149] width 82 height 18
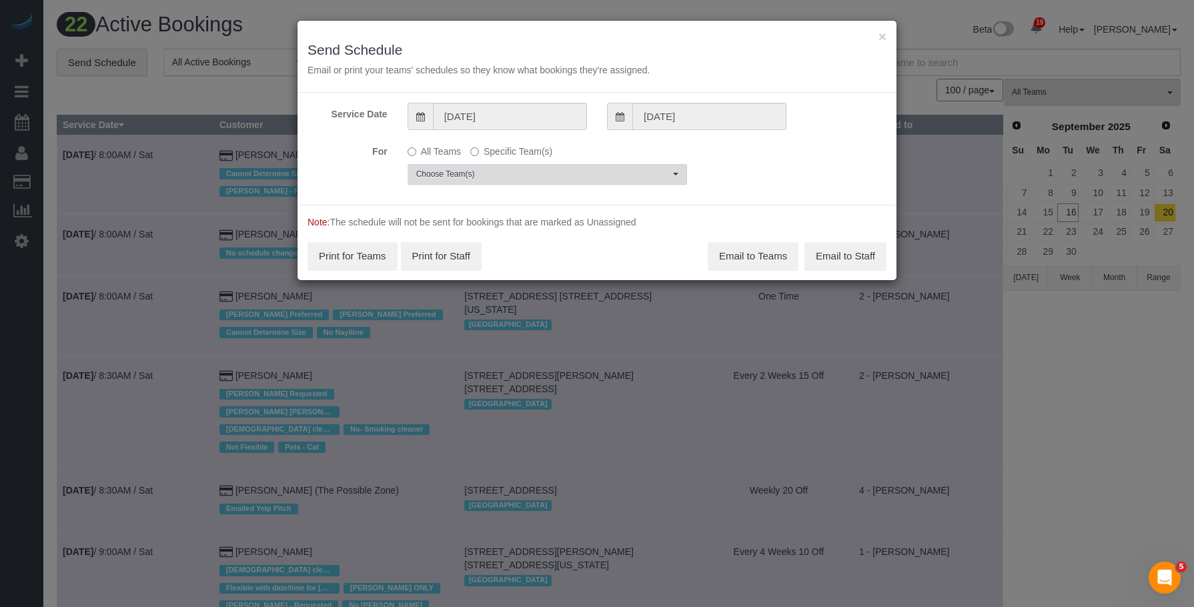
click at [637, 179] on button "Choose Team(s)" at bounding box center [548, 174] width 280 height 21
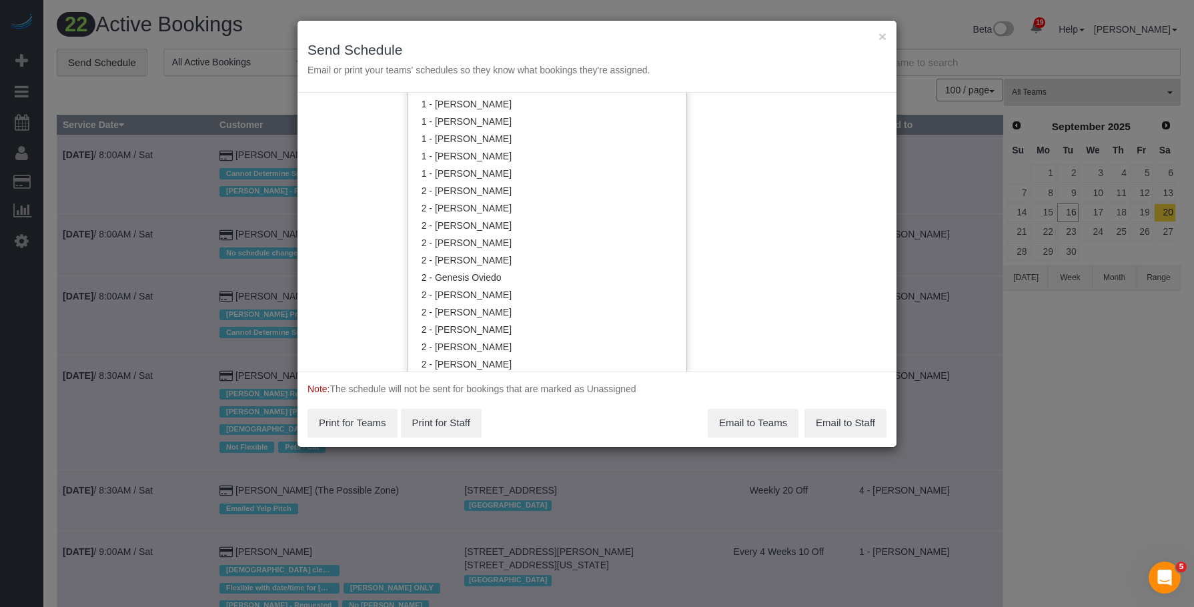
scroll to position [536, 0]
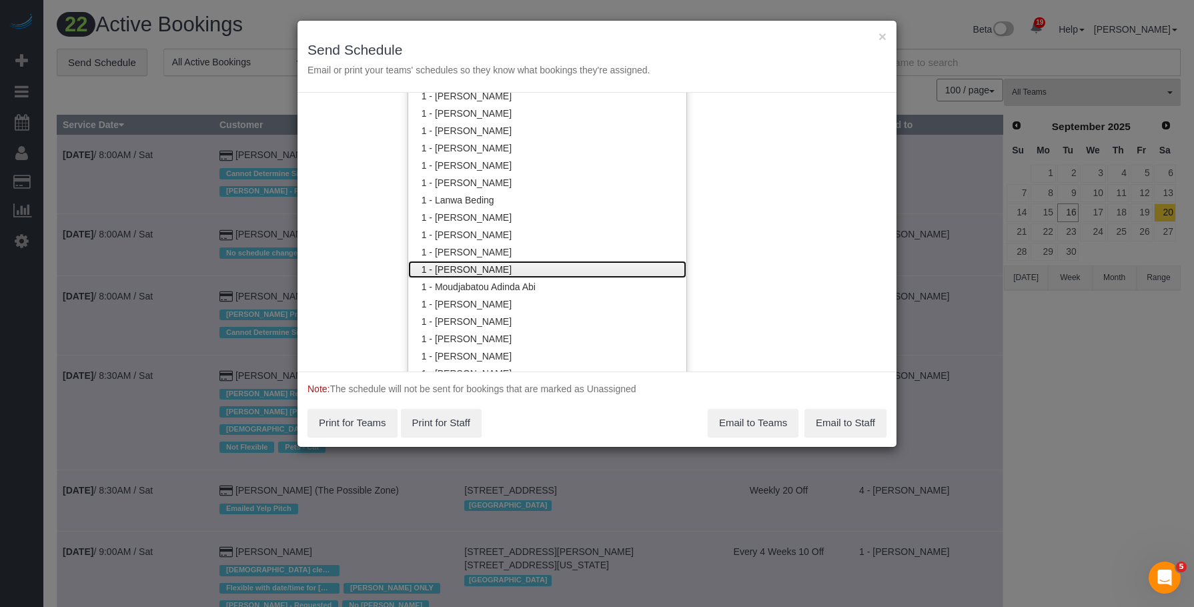
click at [517, 269] on link "1 - [PERSON_NAME]" at bounding box center [547, 269] width 278 height 17
click at [600, 35] on div "× Send Schedule Email or print your teams' schedules so they know what bookings…" at bounding box center [597, 57] width 599 height 72
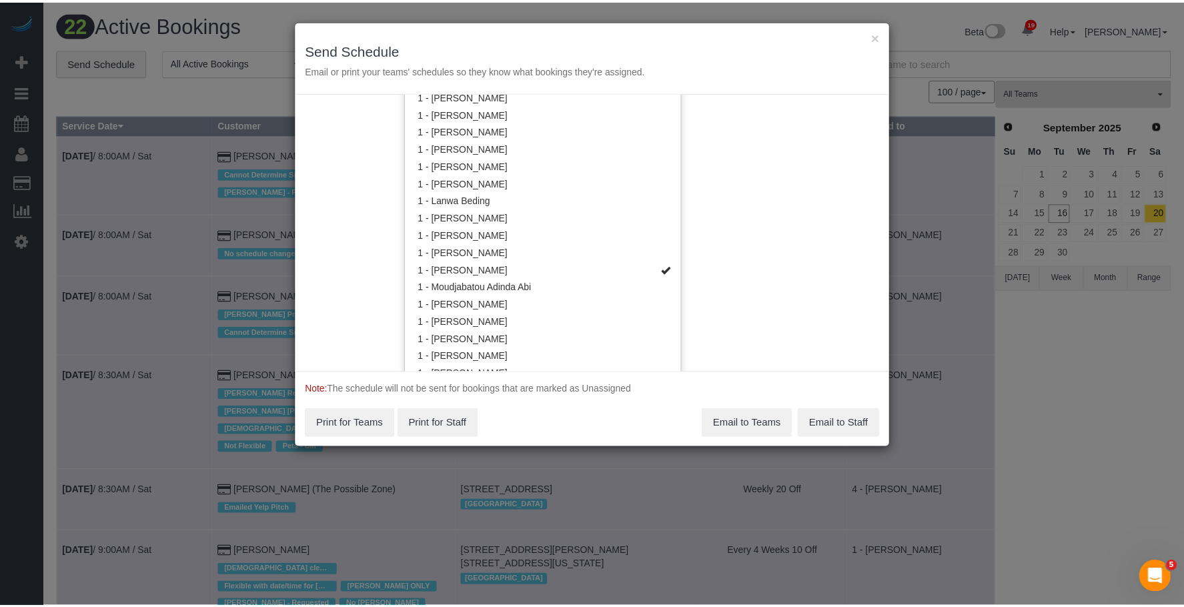
scroll to position [0, 0]
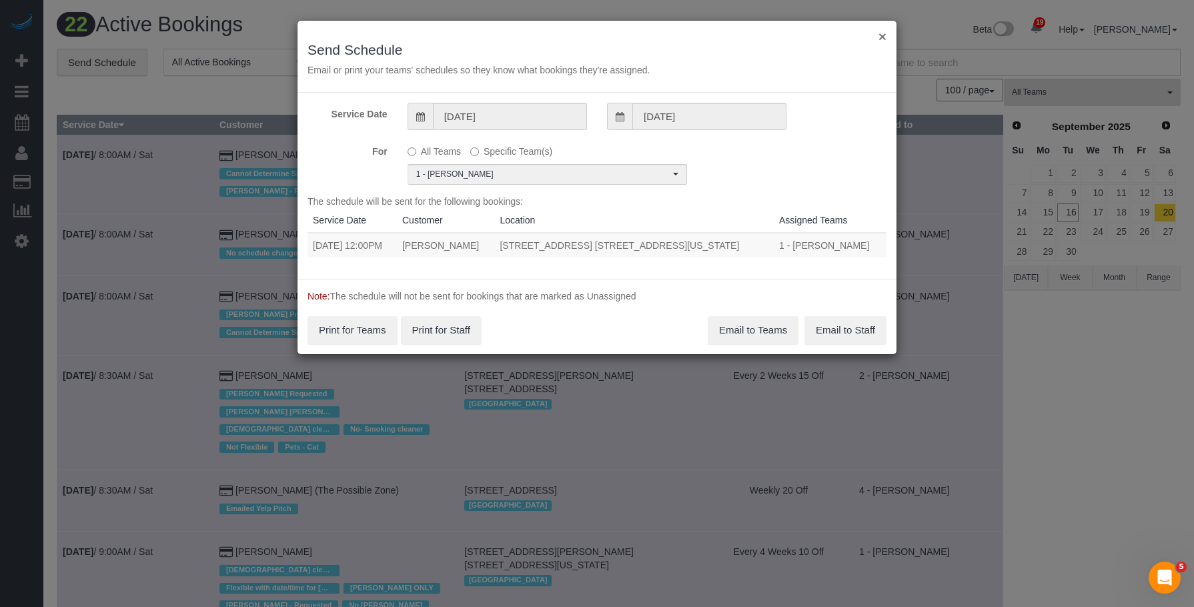
click at [881, 34] on button "×" at bounding box center [883, 36] width 8 height 14
